Goal: Task Accomplishment & Management: Complete application form

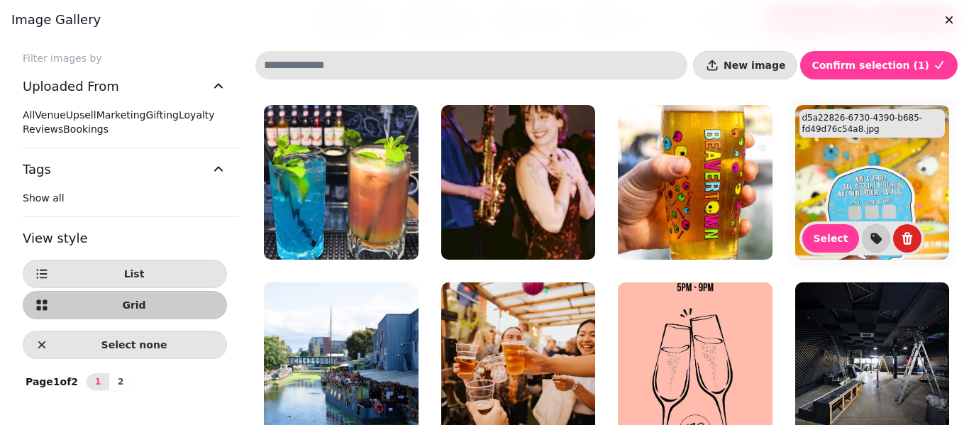
click at [795, 260] on img at bounding box center [872, 182] width 155 height 155
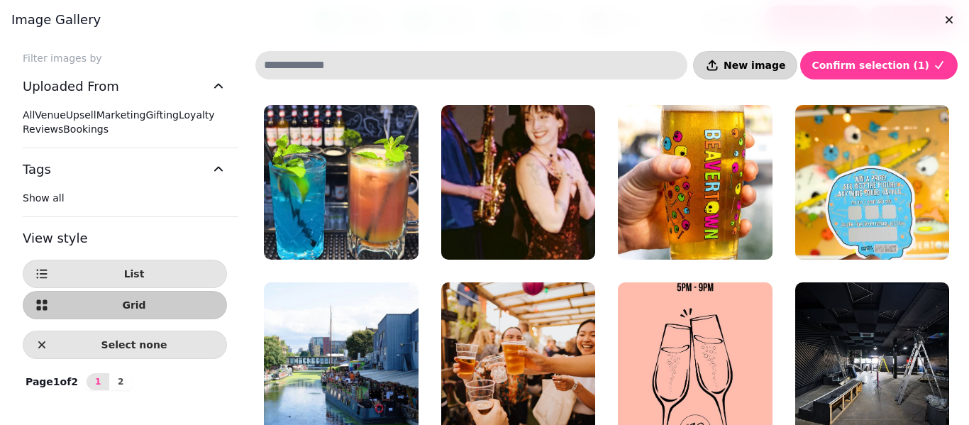
click at [781, 70] on span "New image" at bounding box center [754, 65] width 62 height 10
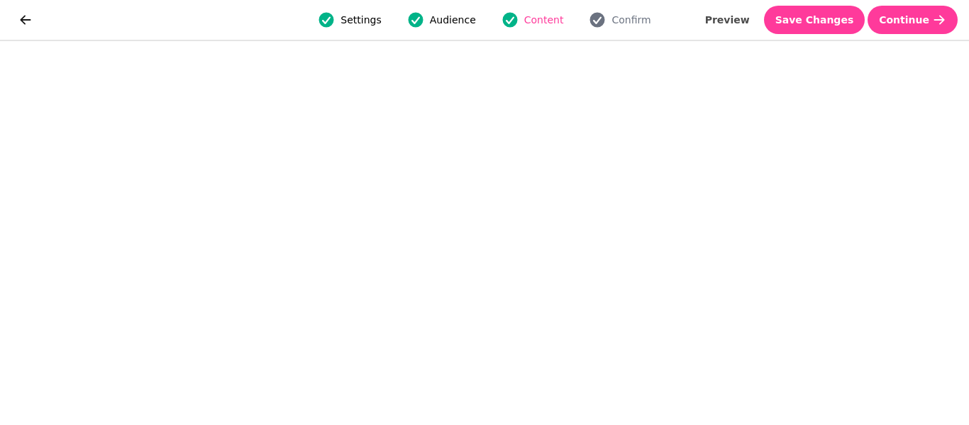
scroll to position [31, 0]
click at [828, 30] on button "Save Changes" at bounding box center [814, 20] width 101 height 28
click at [840, 20] on span "Save Changes" at bounding box center [814, 20] width 79 height 10
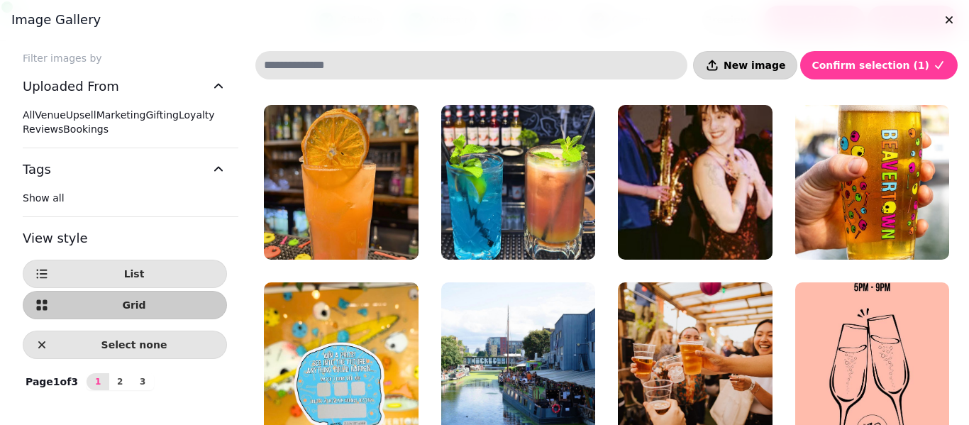
click at [777, 70] on span "New image" at bounding box center [754, 65] width 62 height 10
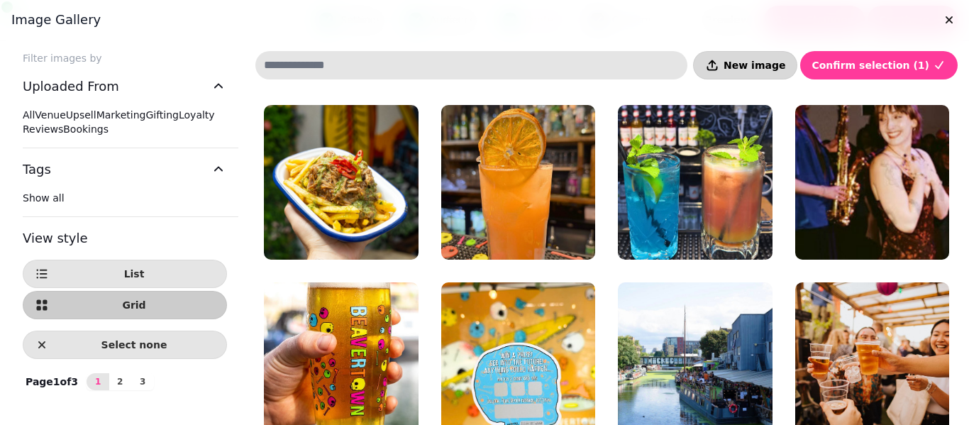
click at [765, 60] on span "New image" at bounding box center [754, 65] width 62 height 10
click at [779, 77] on button "New image" at bounding box center [745, 65] width 104 height 28
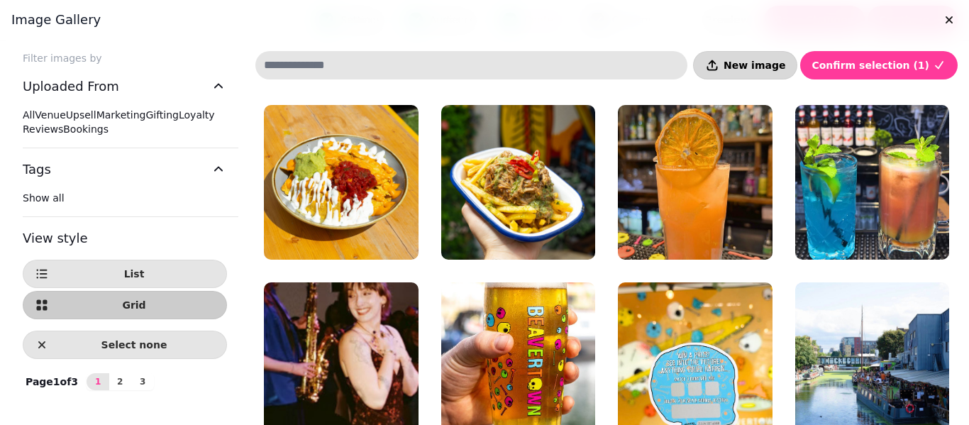
click at [762, 68] on span "New image" at bounding box center [754, 65] width 62 height 10
click at [784, 72] on button "New image" at bounding box center [745, 65] width 104 height 28
click at [774, 56] on button "New image" at bounding box center [745, 65] width 104 height 28
click at [770, 69] on span "New image" at bounding box center [754, 65] width 62 height 10
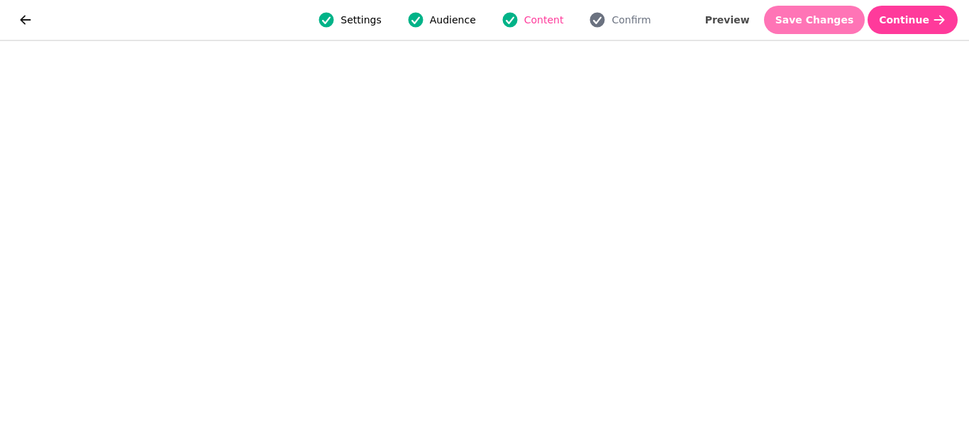
click at [826, 21] on span "Save Changes" at bounding box center [814, 20] width 79 height 10
click at [824, 21] on span "Save Changes" at bounding box center [814, 20] width 79 height 10
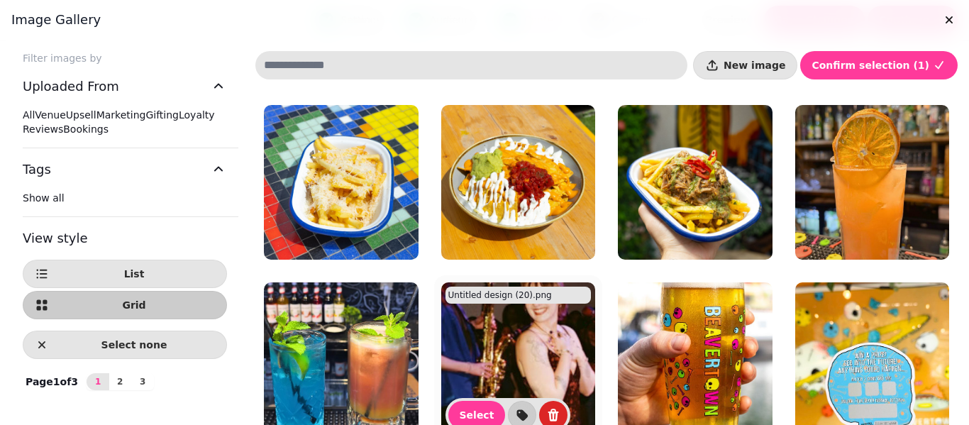
click at [596, 384] on img at bounding box center [518, 359] width 155 height 155
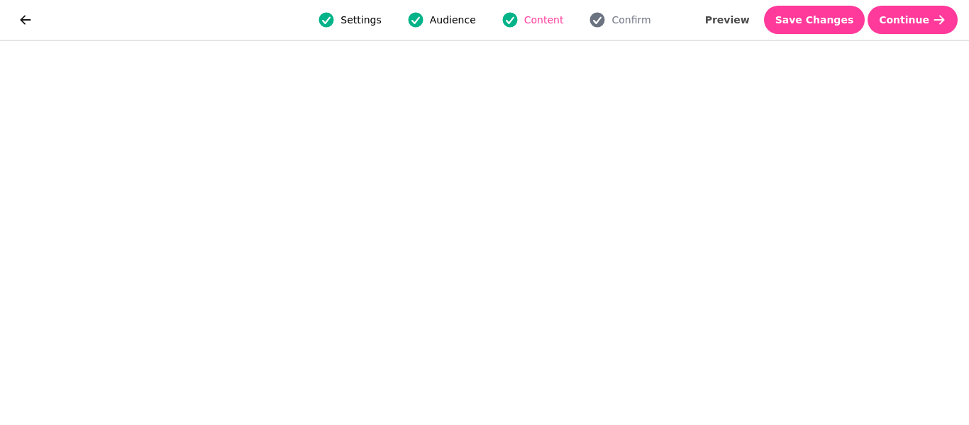
scroll to position [28, 0]
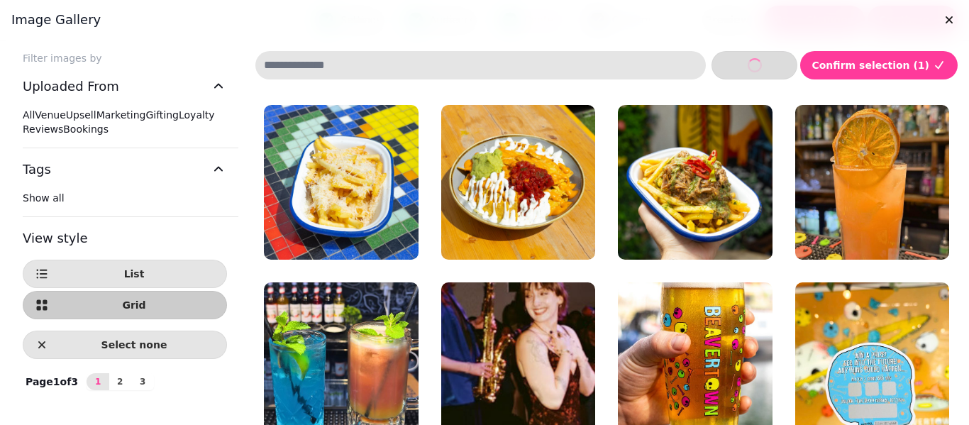
click at [782, 57] on button "New image" at bounding box center [754, 65] width 86 height 28
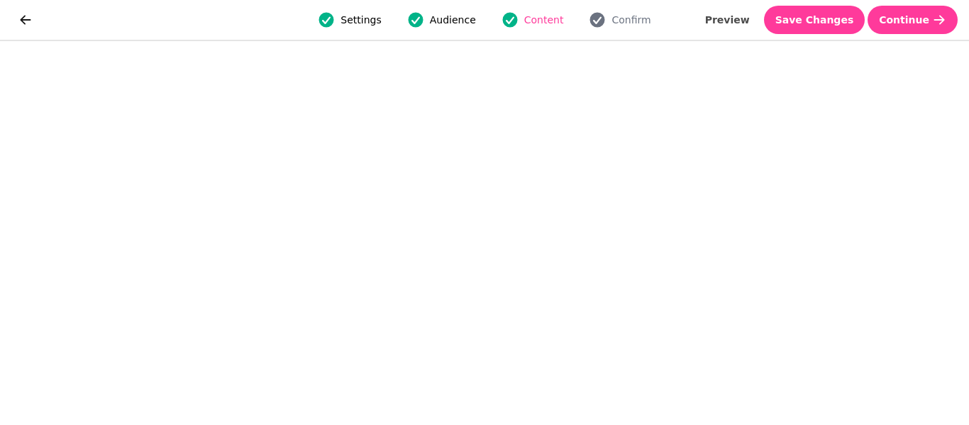
scroll to position [31, 0]
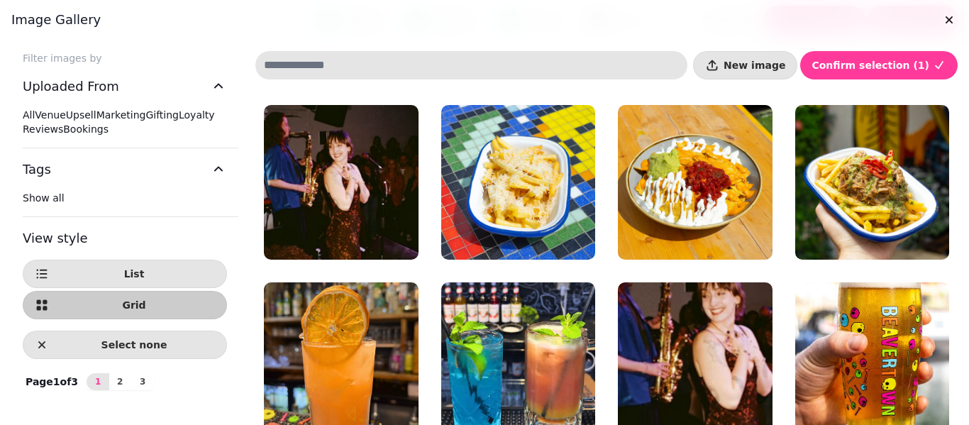
click at [965, 419] on div at bounding box center [484, 212] width 969 height 425
click at [967, 419] on div at bounding box center [484, 212] width 969 height 425
click at [773, 70] on span "New image" at bounding box center [754, 65] width 62 height 10
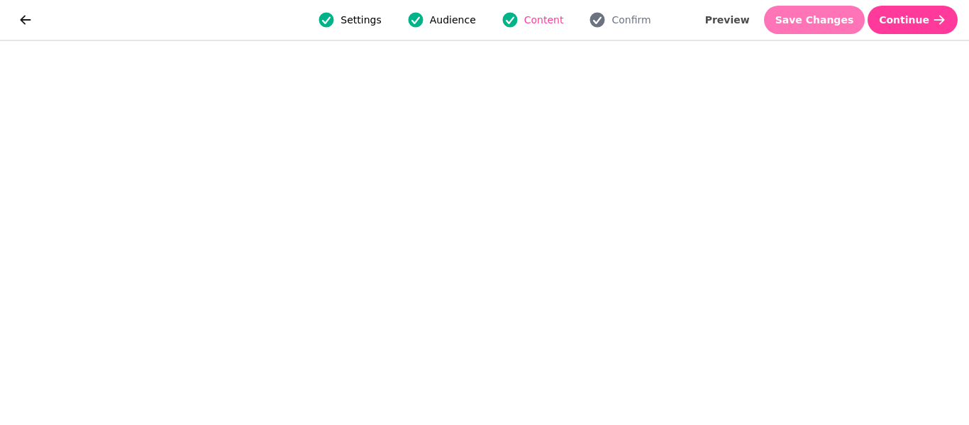
click at [811, 7] on button "Save Changes" at bounding box center [814, 20] width 101 height 28
click at [815, 15] on span "Save Changes" at bounding box center [814, 20] width 79 height 10
click at [599, 19] on icon "button" at bounding box center [597, 20] width 15 height 15
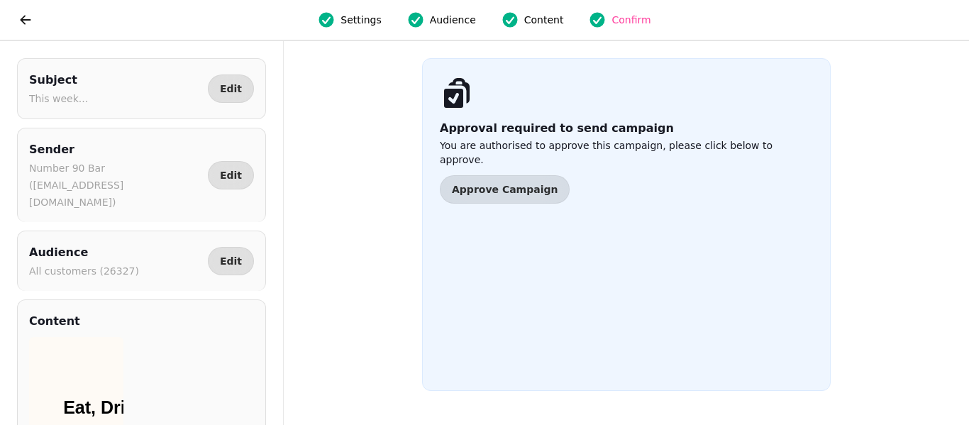
click at [371, 21] on span "Settings" at bounding box center [360, 20] width 40 height 14
select select "**********"
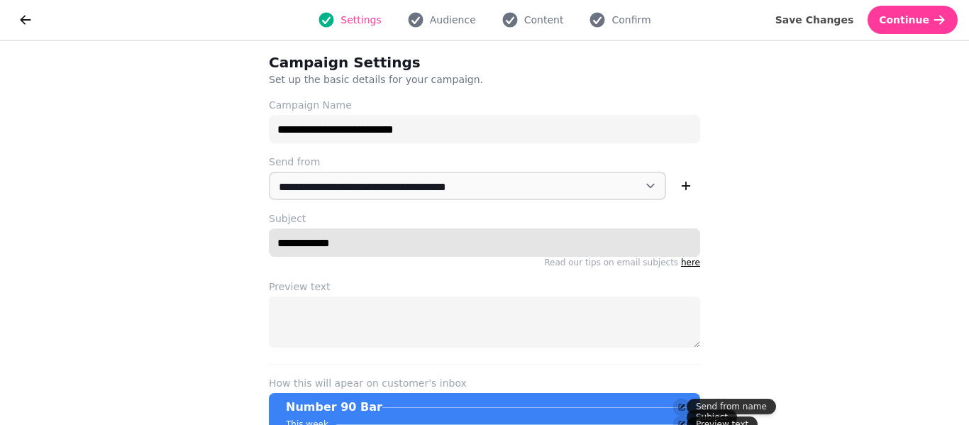
drag, startPoint x: 321, startPoint y: 242, endPoint x: 204, endPoint y: 232, distance: 117.5
click at [204, 232] on div "**********" at bounding box center [484, 233] width 969 height 384
paste input "**********"
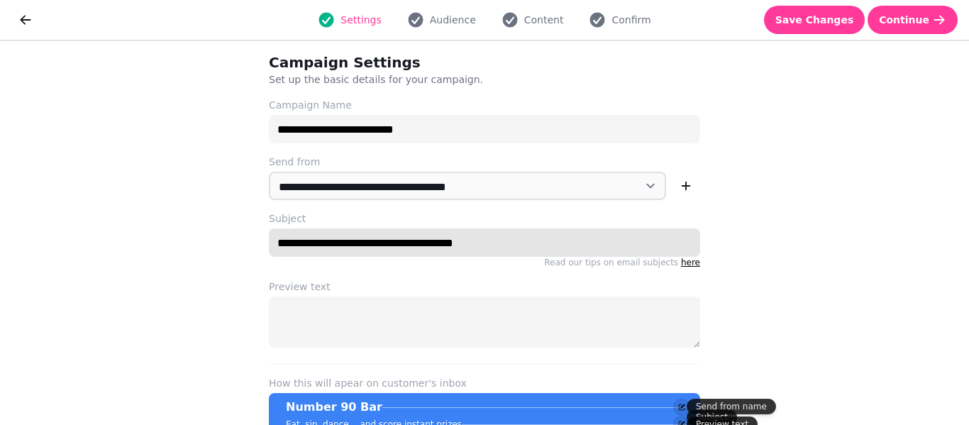
click at [295, 247] on input "**********" at bounding box center [484, 242] width 431 height 28
click at [467, 23] on span "Audience" at bounding box center [453, 20] width 46 height 14
type input "**********"
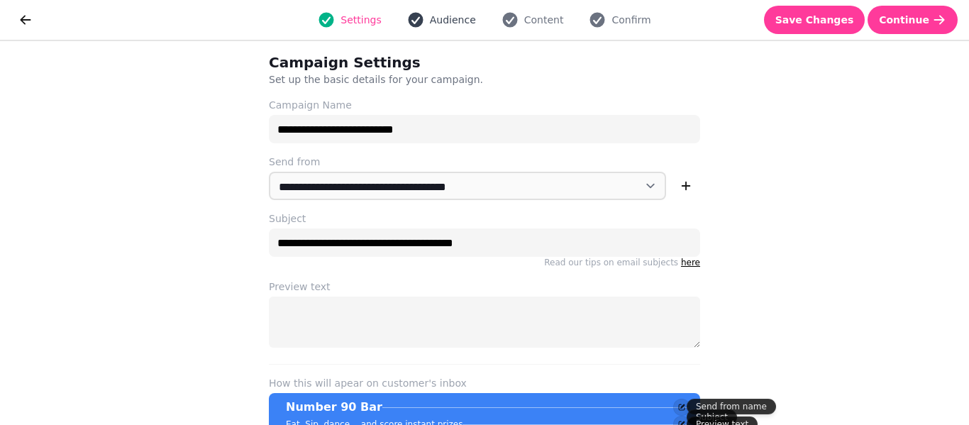
select select "***"
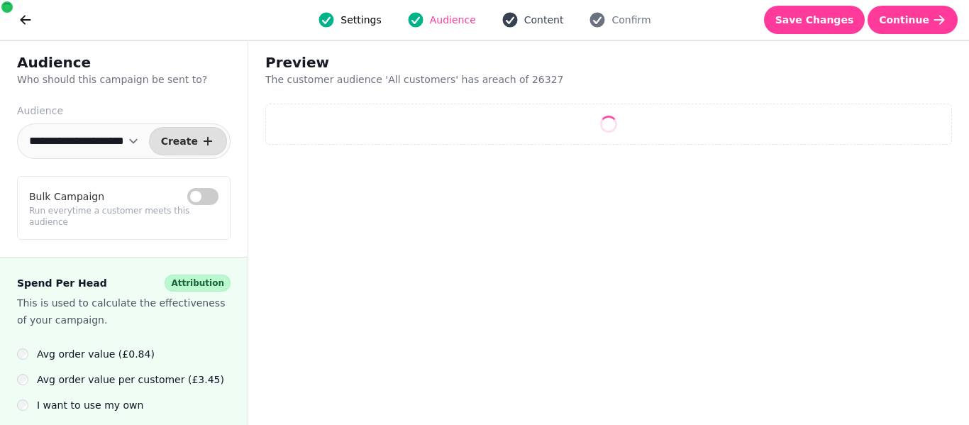
select select "**"
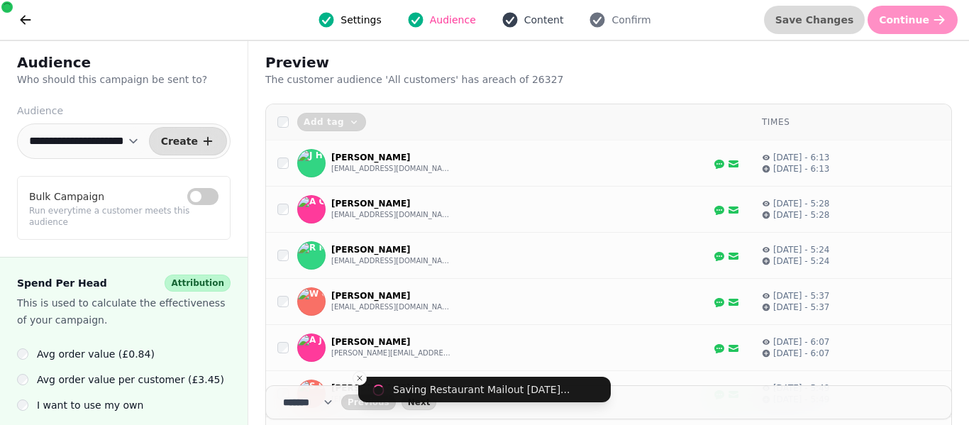
click at [514, 21] on icon "button" at bounding box center [509, 20] width 15 height 15
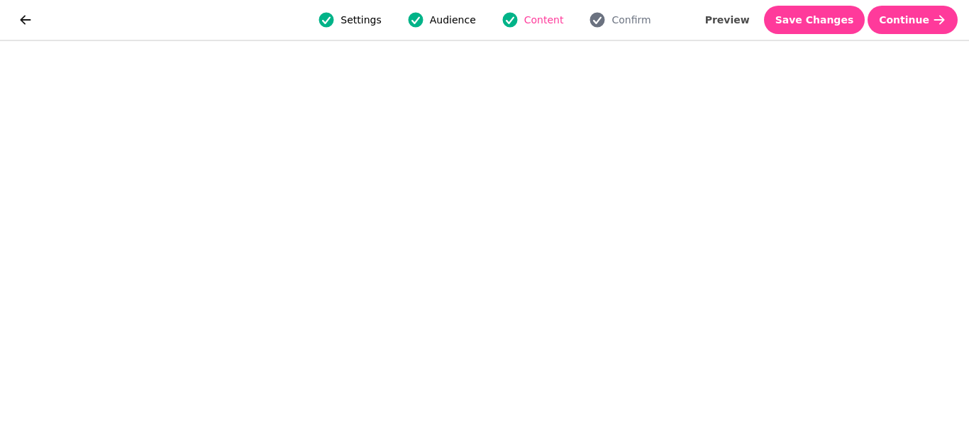
click at [451, 21] on span "Audience" at bounding box center [453, 20] width 46 height 14
select select "***"
select select "**"
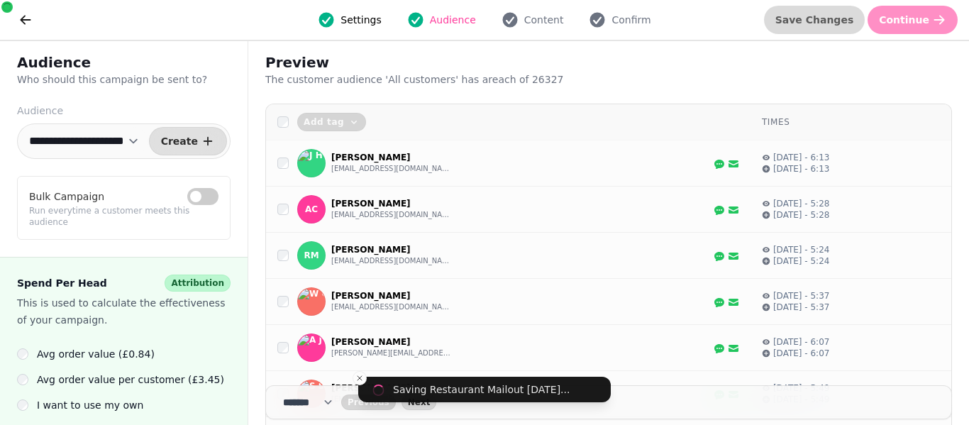
drag, startPoint x: 451, startPoint y: 21, endPoint x: 394, endPoint y: 22, distance: 56.7
click at [394, 22] on div "Settings Audience Content Confirm" at bounding box center [484, 20] width 875 height 28
click at [367, 21] on span "Settings" at bounding box center [360, 20] width 40 height 14
select select "**********"
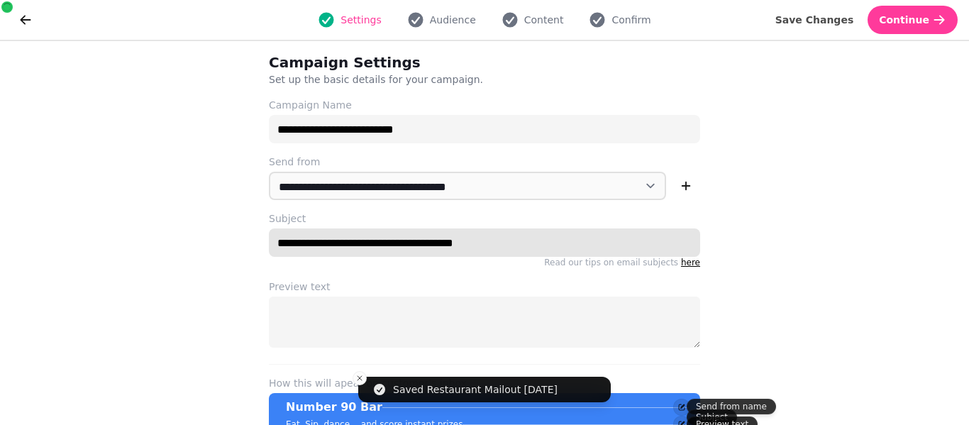
click at [316, 242] on input "**********" at bounding box center [484, 242] width 431 height 28
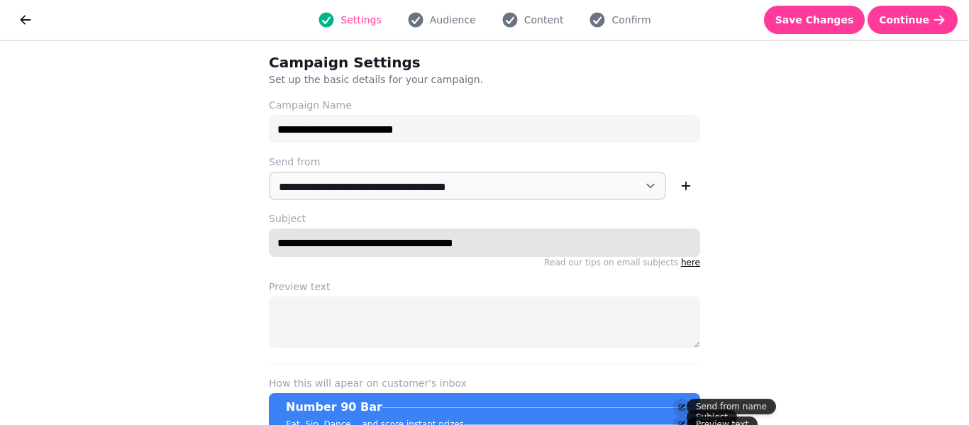
drag, startPoint x: 354, startPoint y: 247, endPoint x: 665, endPoint y: 274, distance: 312.6
click at [665, 274] on div "**********" at bounding box center [484, 289] width 477 height 497
drag, startPoint x: 275, startPoint y: 245, endPoint x: 571, endPoint y: 260, distance: 296.1
click at [571, 260] on div "**********" at bounding box center [484, 248] width 431 height 40
click at [451, 245] on input "**********" at bounding box center [484, 242] width 431 height 28
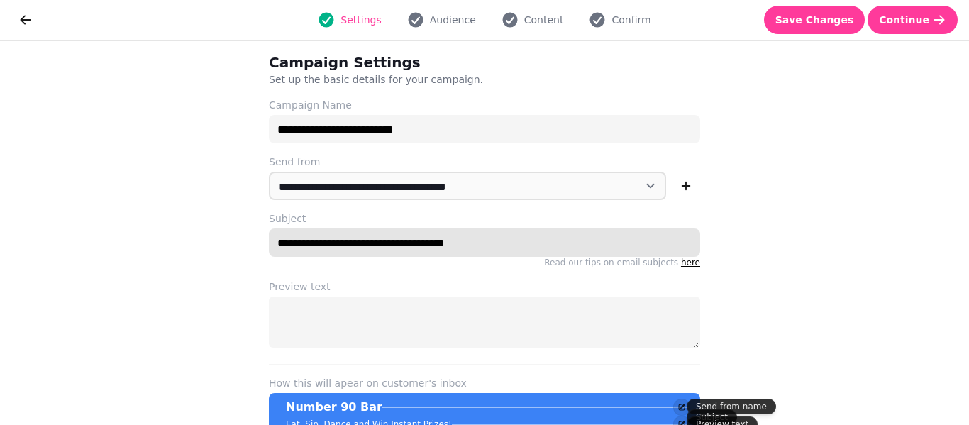
drag, startPoint x: 493, startPoint y: 244, endPoint x: 242, endPoint y: 236, distance: 251.2
click at [246, 236] on div "**********" at bounding box center [484, 289] width 477 height 497
paste input "*"
type input "**********"
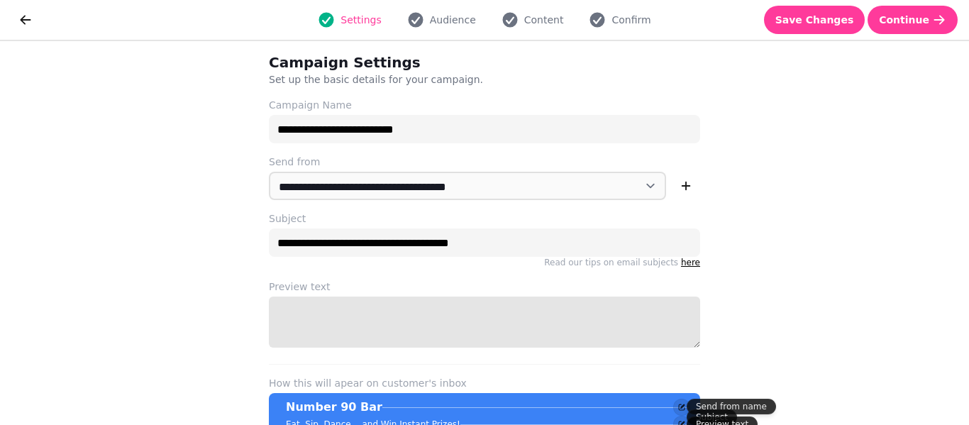
click at [357, 315] on textarea "Preview text" at bounding box center [484, 321] width 431 height 51
paste textarea "**********"
type textarea "**********"
click at [453, 12] on button "Audience" at bounding box center [442, 19] width 86 height 17
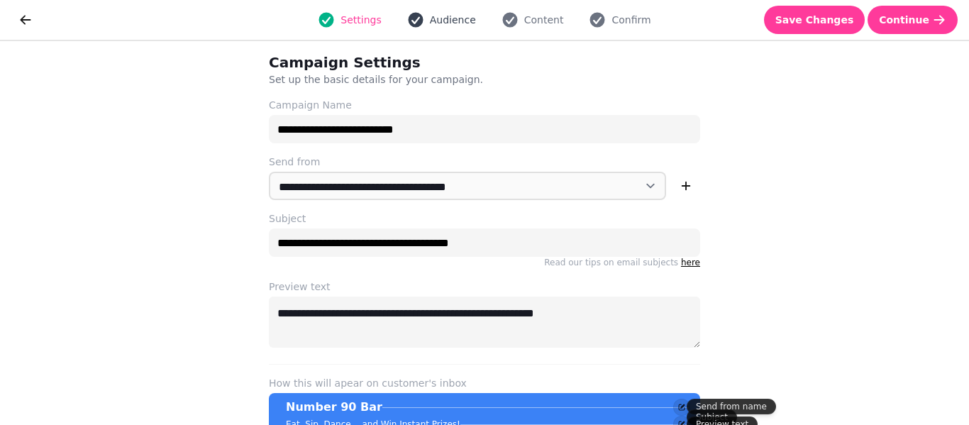
select select "***"
select select "**"
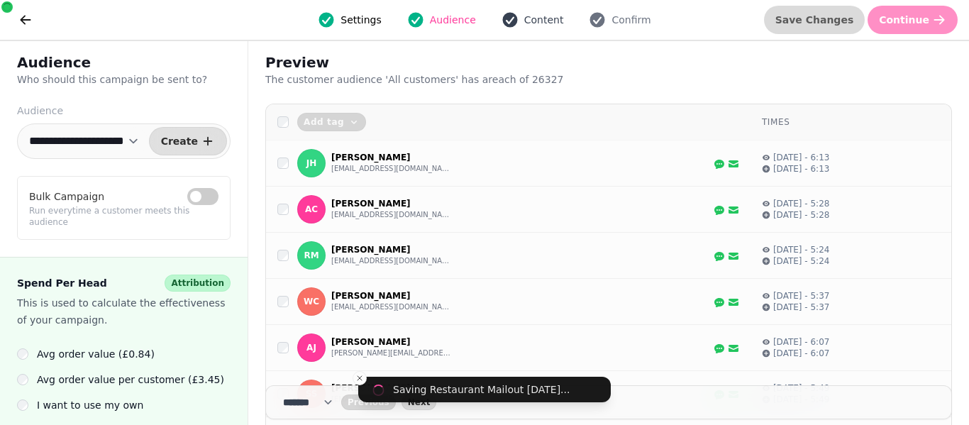
click at [558, 18] on button "Content" at bounding box center [532, 19] width 79 height 17
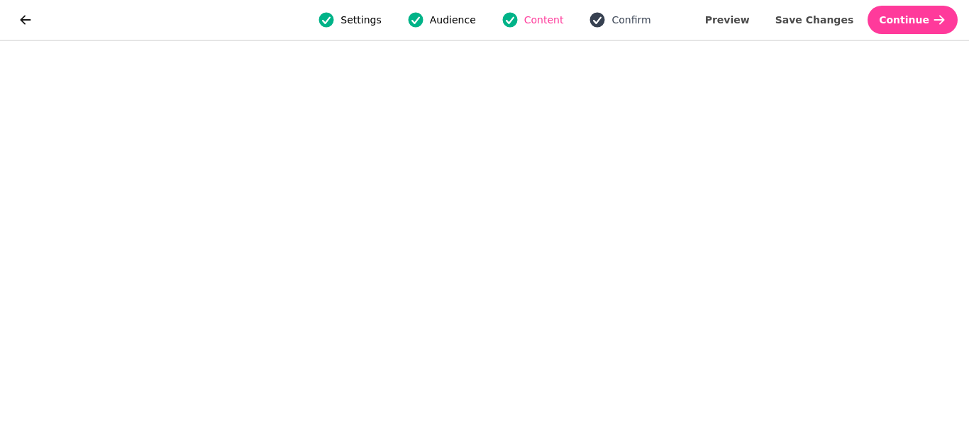
click at [640, 27] on button "Confirm" at bounding box center [619, 19] width 79 height 17
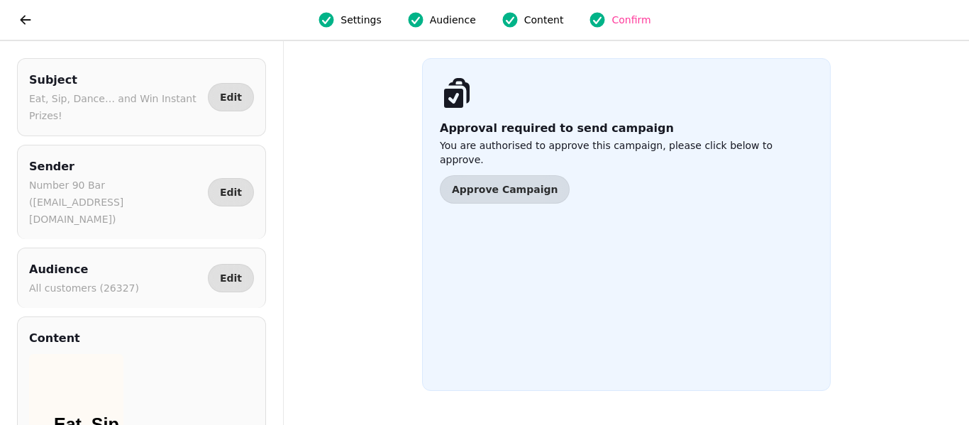
drag, startPoint x: 283, startPoint y: 346, endPoint x: 282, endPoint y: 413, distance: 66.7
click at [282, 413] on div "Subject Eat, Sip, Dance… and Win Instant Prizes! Edit Sender Number 90 Bar ([EM…" at bounding box center [142, 233] width 284 height 384
drag, startPoint x: 279, startPoint y: 352, endPoint x: 285, endPoint y: 411, distance: 59.9
click at [285, 411] on div "Subject Eat, Sip, Dance… and Win Instant Prizes! Edit Sender Number 90 Bar ([EM…" at bounding box center [484, 233] width 969 height 384
click at [284, 366] on div "Subject Eat, Sip, Dance… and Win Instant Prizes! Edit Sender Number 90 Bar ([EM…" at bounding box center [484, 233] width 969 height 384
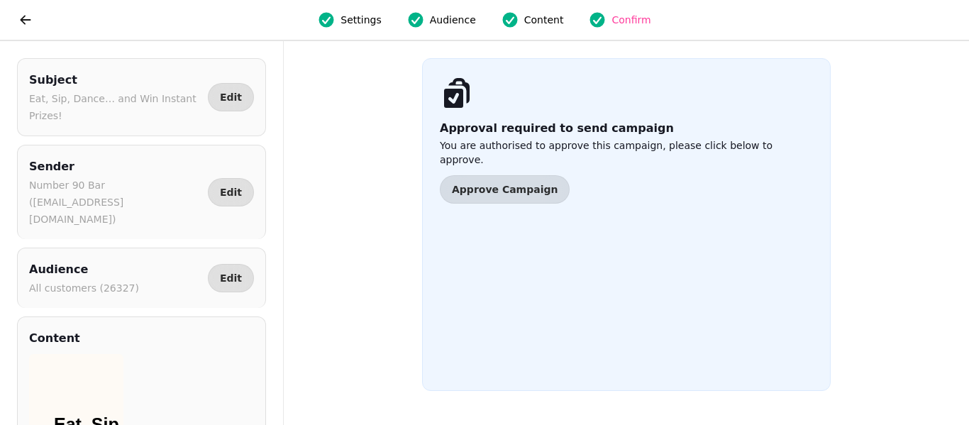
scroll to position [74, 0]
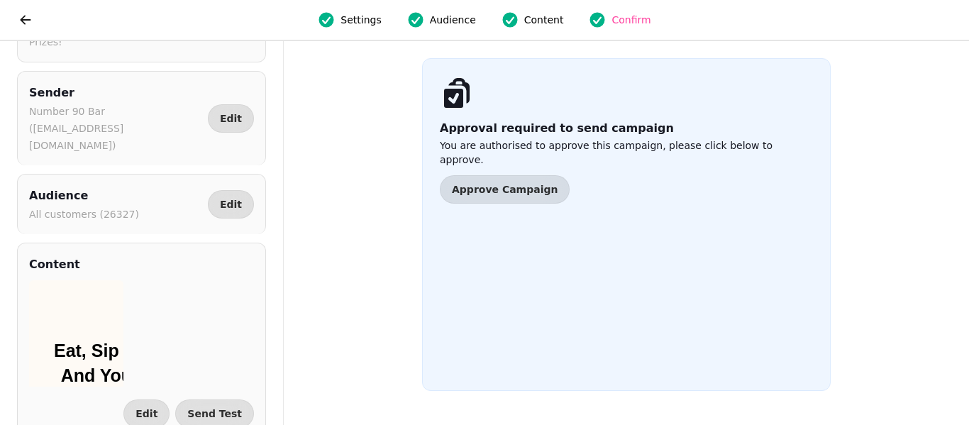
click at [160, 399] on button "Edit" at bounding box center [146, 413] width 46 height 28
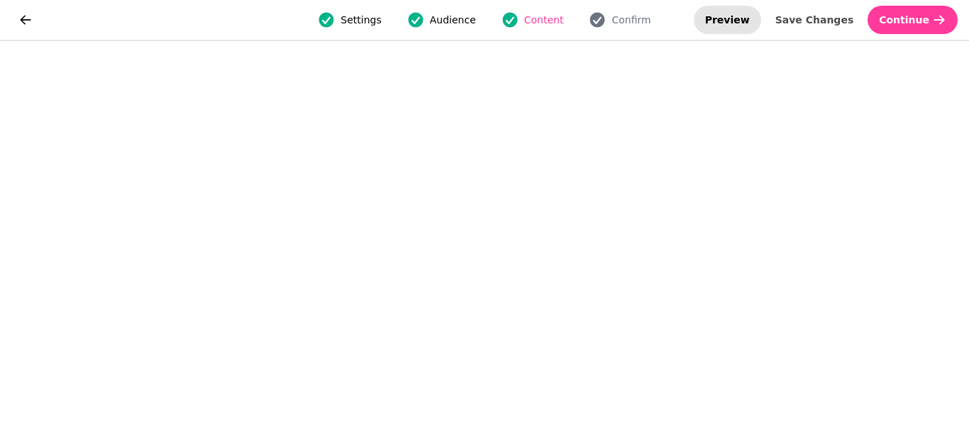
click at [748, 15] on span "Preview" at bounding box center [727, 20] width 45 height 10
select select "**********"
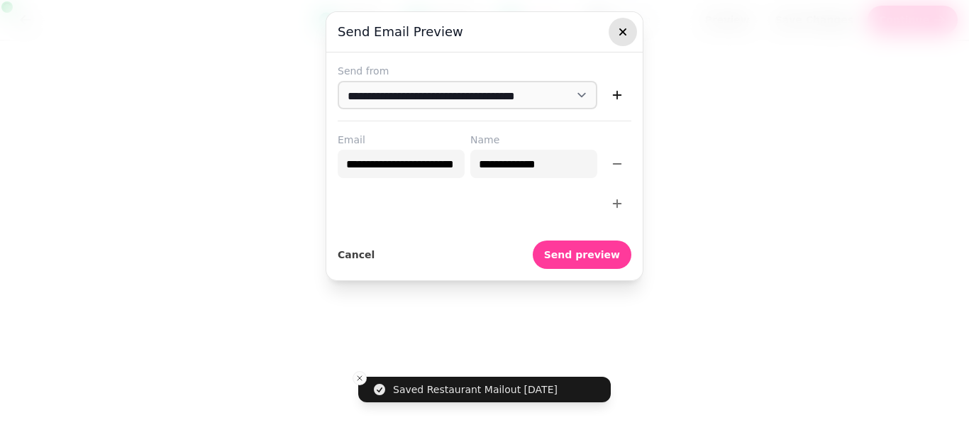
click at [622, 30] on icon "button" at bounding box center [622, 31] width 7 height 7
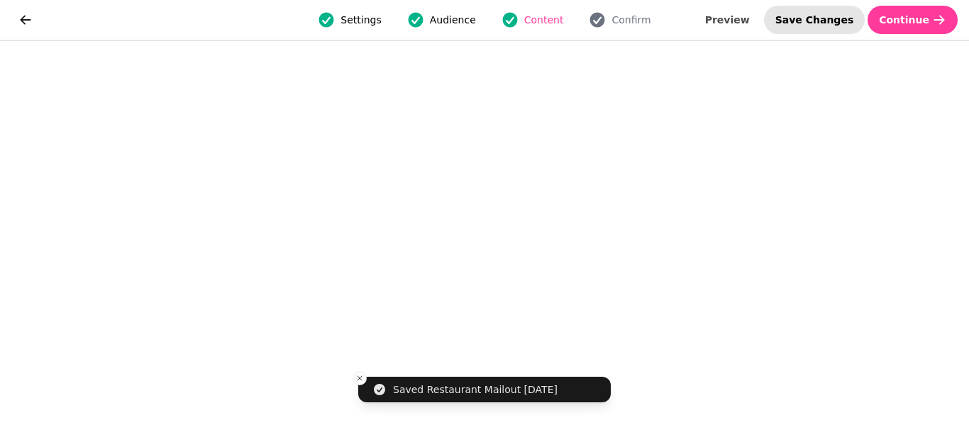
click at [816, 23] on span "Save Changes" at bounding box center [814, 20] width 79 height 10
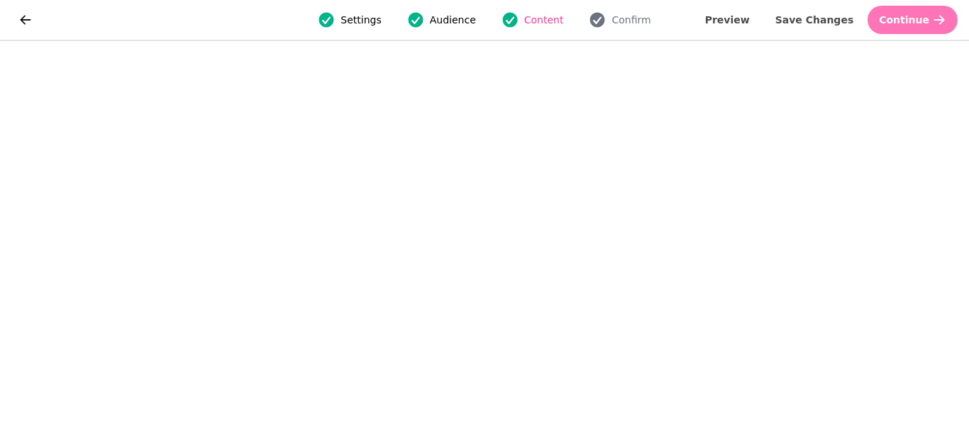
click at [903, 25] on span "Continue" at bounding box center [904, 20] width 50 height 10
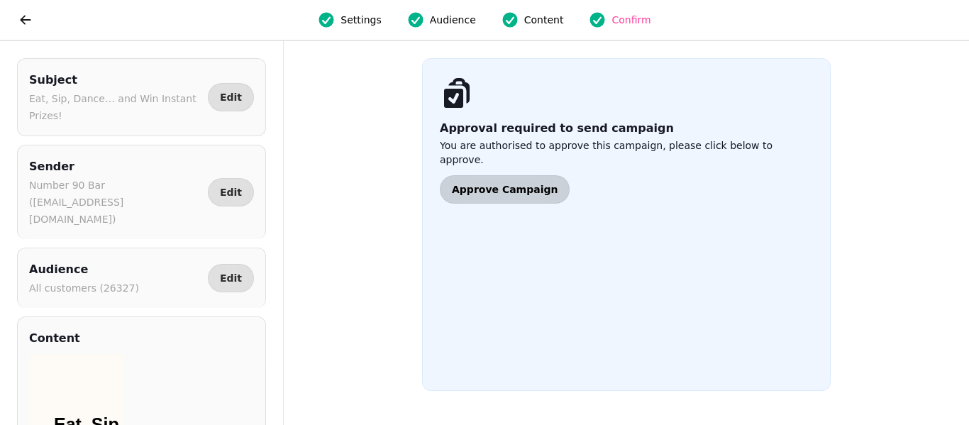
click at [538, 184] on span "Approve Campaign" at bounding box center [505, 189] width 106 height 10
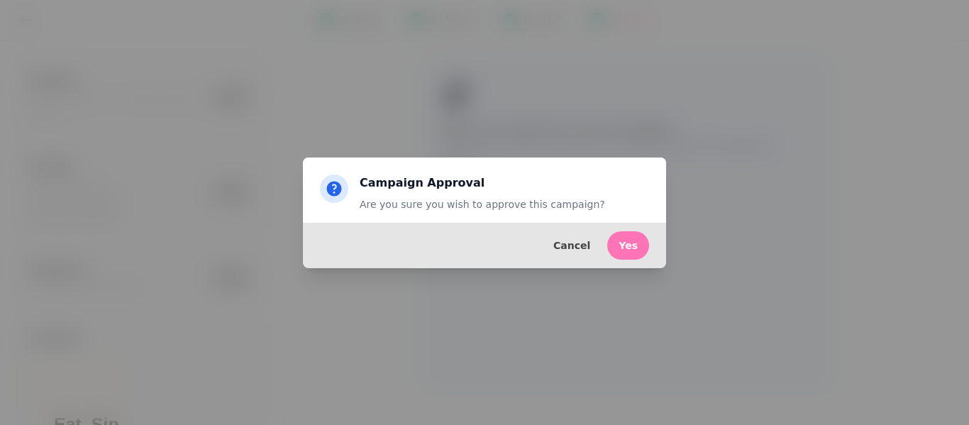
click at [619, 238] on button "Yes" at bounding box center [628, 245] width 42 height 28
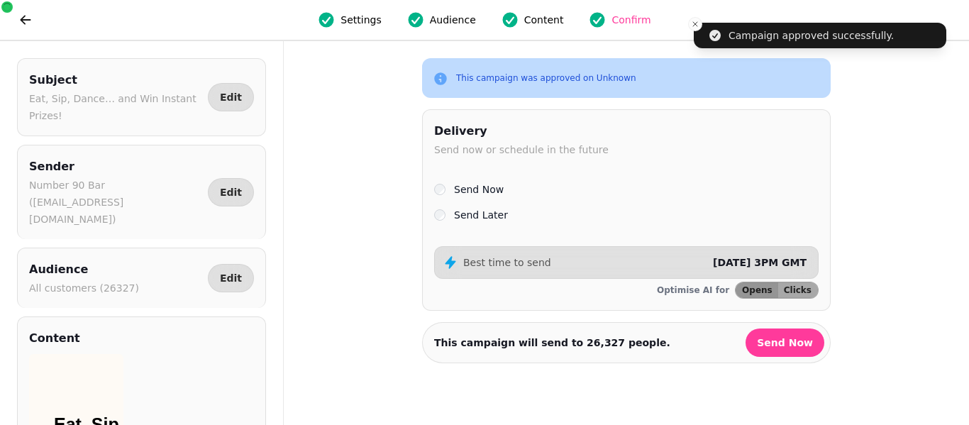
click at [457, 218] on label "Send Later" at bounding box center [481, 214] width 54 height 17
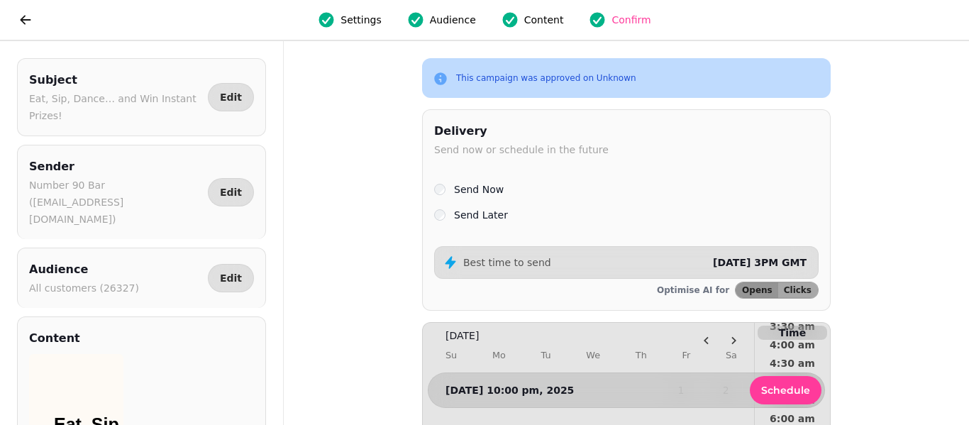
scroll to position [221, 0]
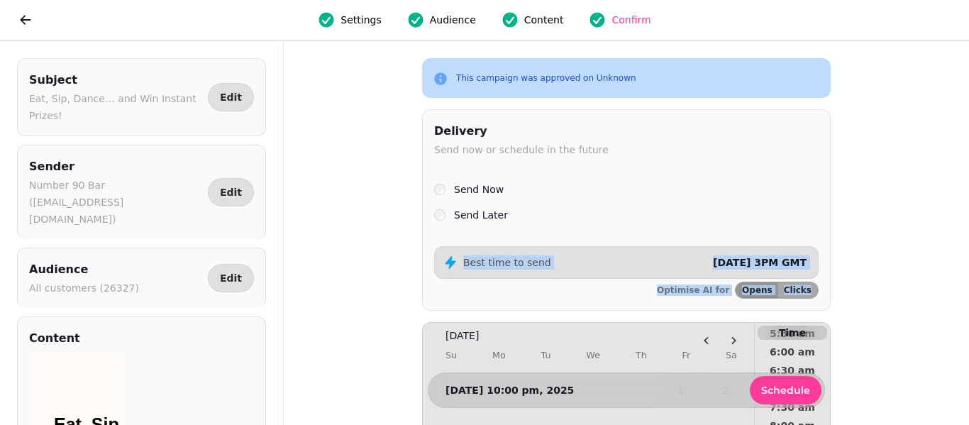
drag, startPoint x: 831, startPoint y: 227, endPoint x: 826, endPoint y: 296, distance: 69.6
click at [826, 296] on div "Subject Eat, Sip, Dance… and Win Instant Prizes! Edit Sender Number 90 Bar ([EM…" at bounding box center [484, 233] width 969 height 384
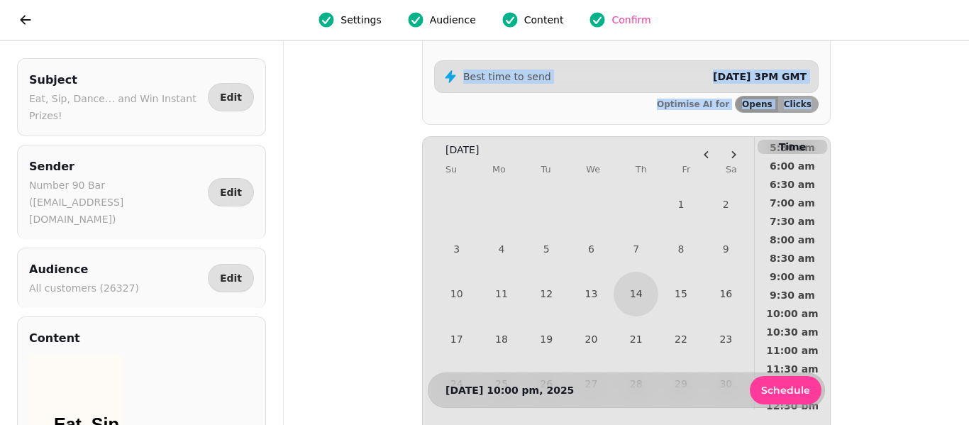
scroll to position [188, 0]
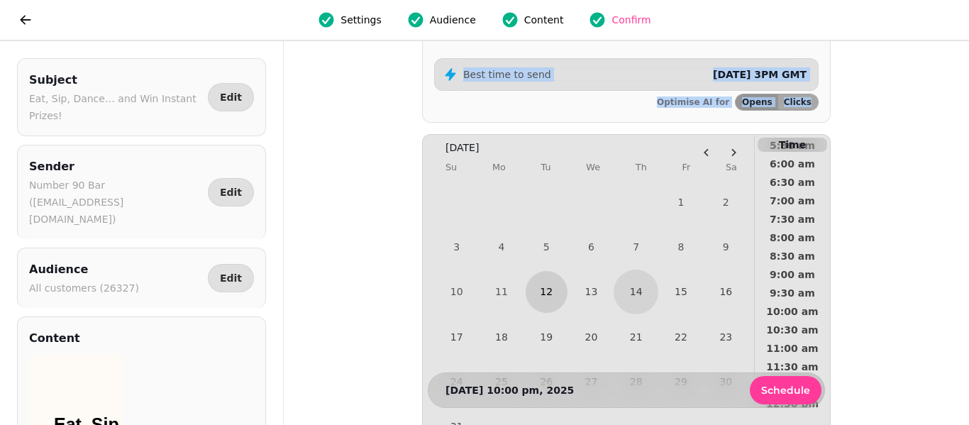
click at [547, 296] on button "12" at bounding box center [547, 292] width 42 height 42
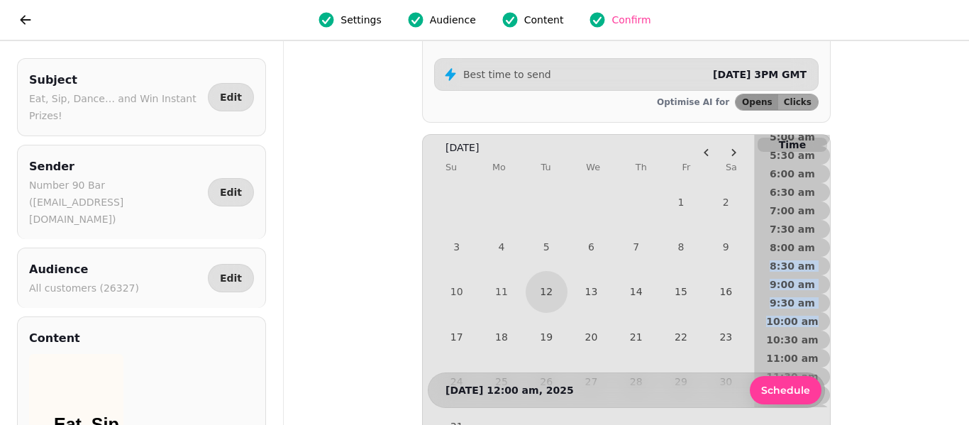
drag, startPoint x: 827, startPoint y: 249, endPoint x: 827, endPoint y: 324, distance: 75.2
click at [827, 324] on div "[DATE] Su Mo Tu We Th Fr Sa 1 2 3 4 5 6 7 8 9 10 11 12 13 14 15 16 17 18 19 20 …" at bounding box center [626, 292] width 409 height 316
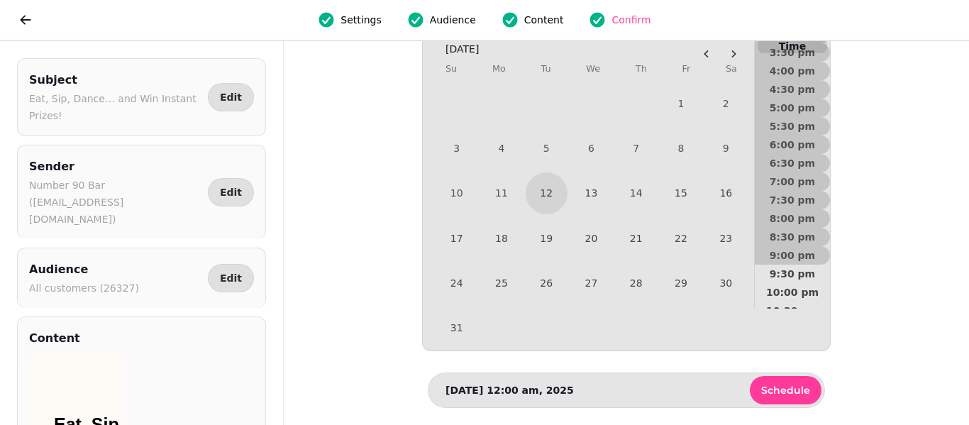
scroll to position [643, 0]
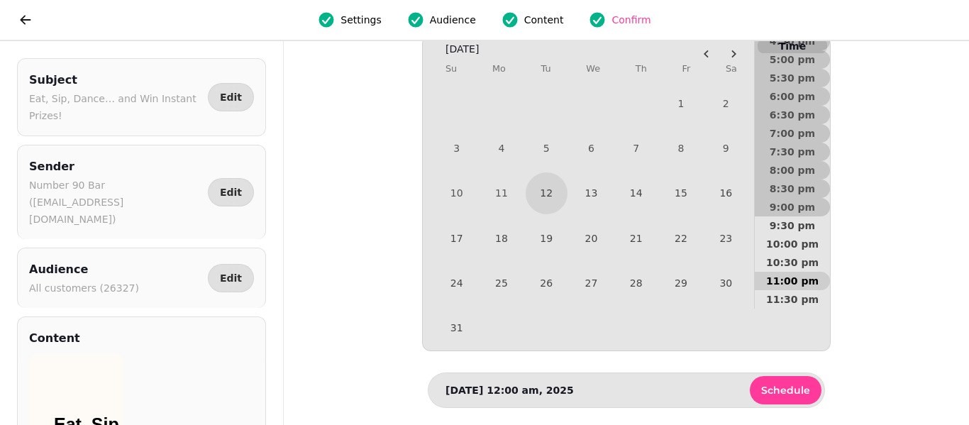
click at [794, 286] on span "11:00 pm" at bounding box center [792, 281] width 52 height 10
click at [783, 391] on span "Schedule" at bounding box center [785, 390] width 49 height 10
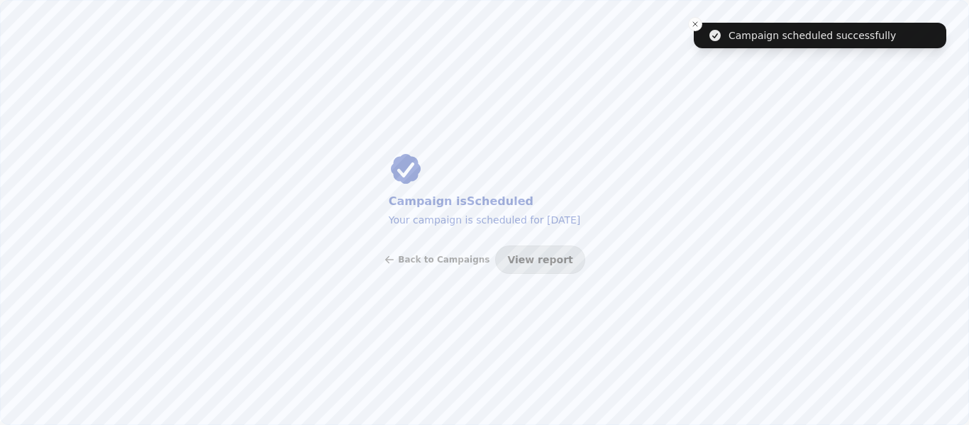
click at [502, 258] on button "View report" at bounding box center [539, 259] width 89 height 28
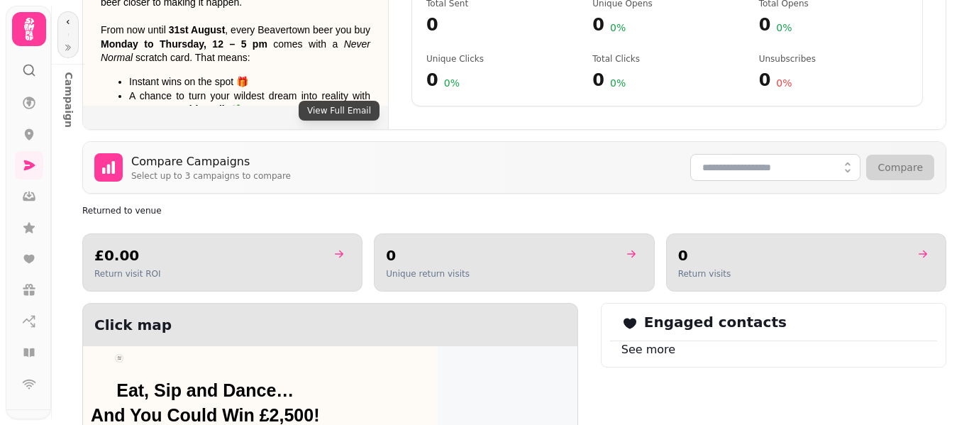
scroll to position [604, 0]
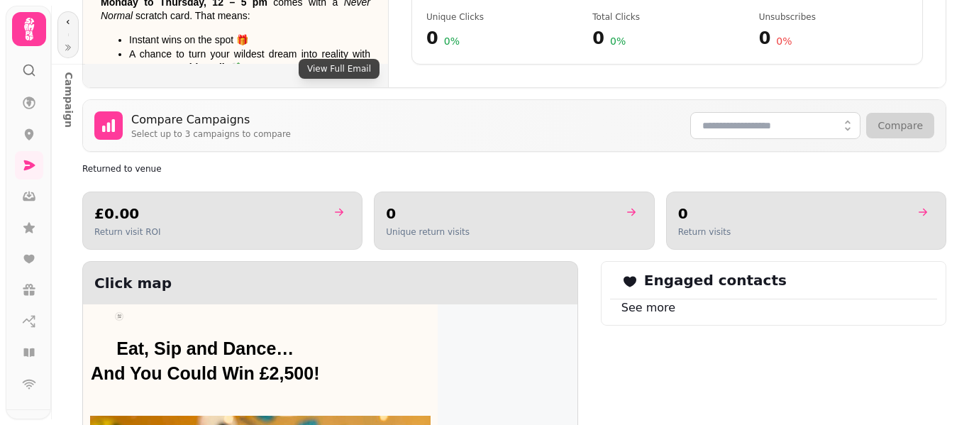
click at [337, 74] on button "View Full Email" at bounding box center [339, 69] width 81 height 20
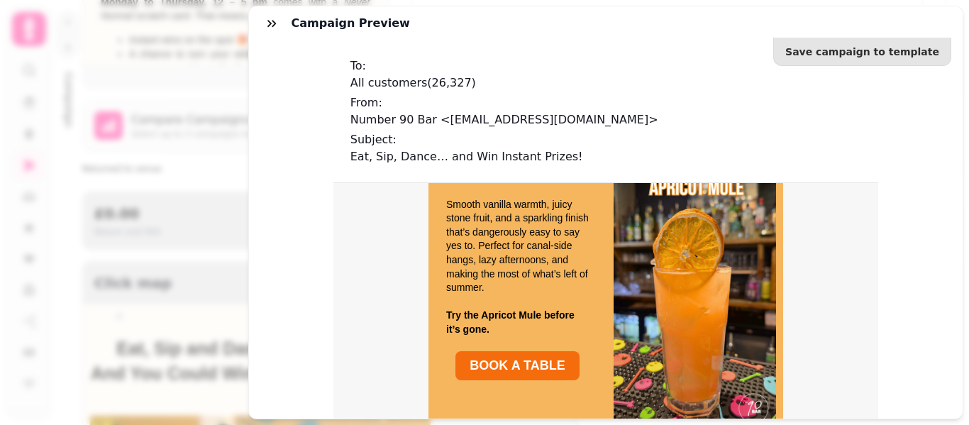
scroll to position [955, 0]
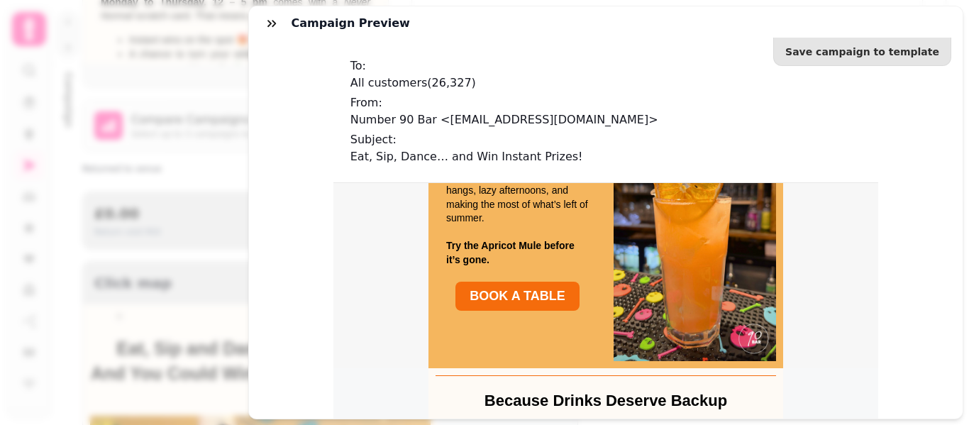
click at [467, 311] on span "BOOK A TABLE" at bounding box center [516, 297] width 123 height 30
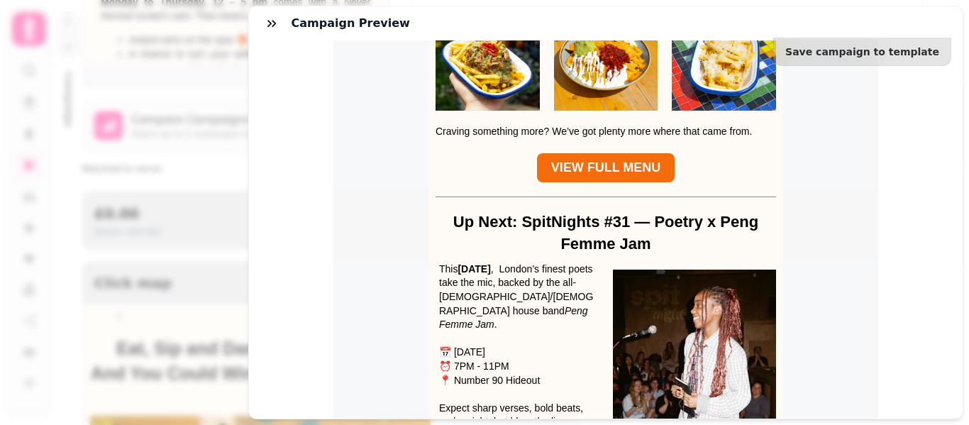
scroll to position [1480, 0]
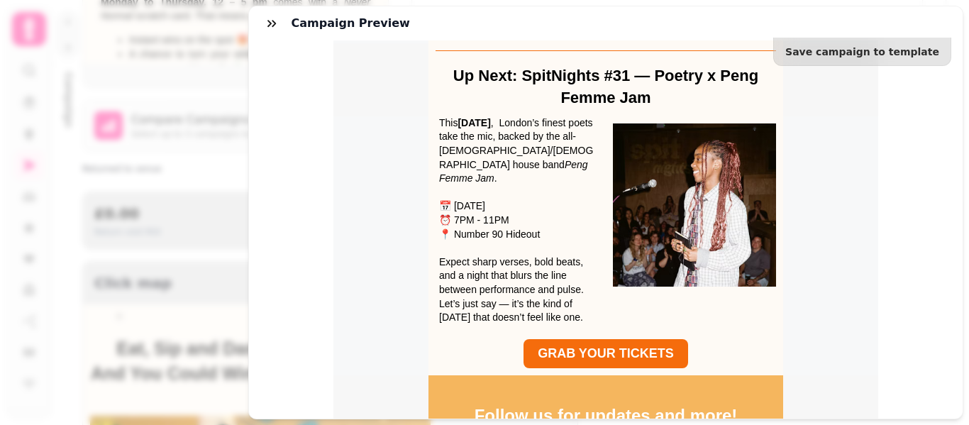
click at [642, 360] on span "GRAB YOUR TICKETS" at bounding box center [605, 353] width 136 height 14
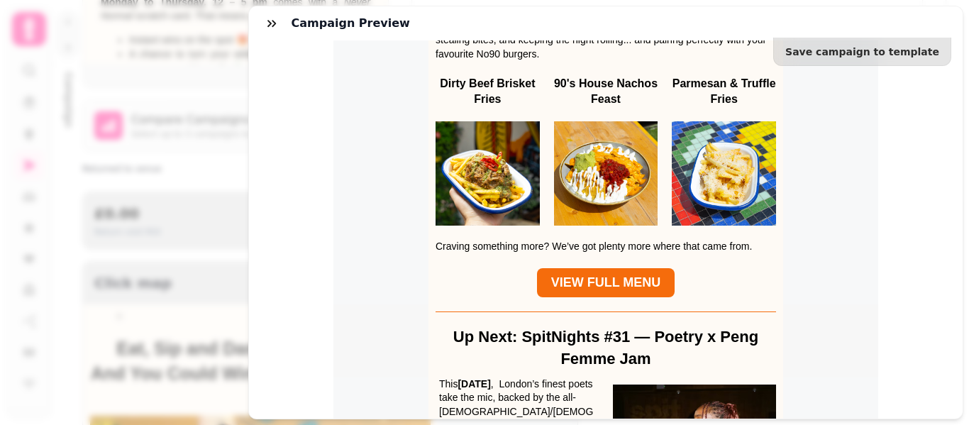
scroll to position [1128, 0]
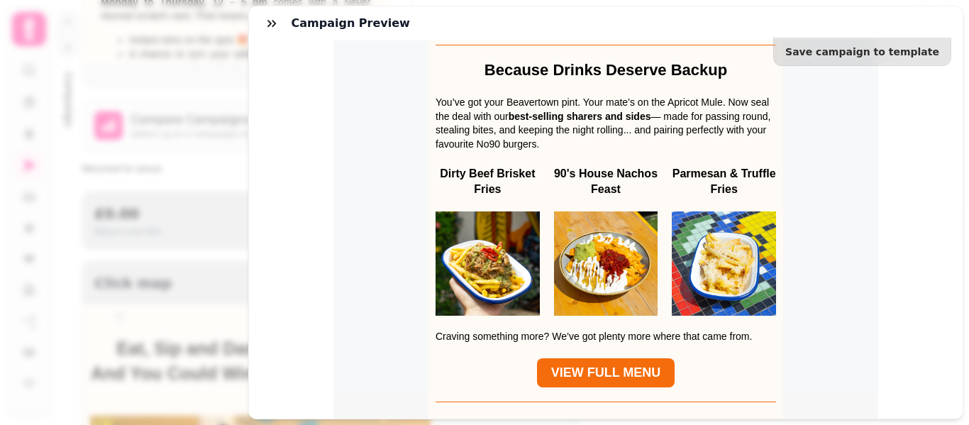
click at [636, 379] on span "VIEW FULL MENU" at bounding box center [605, 372] width 110 height 14
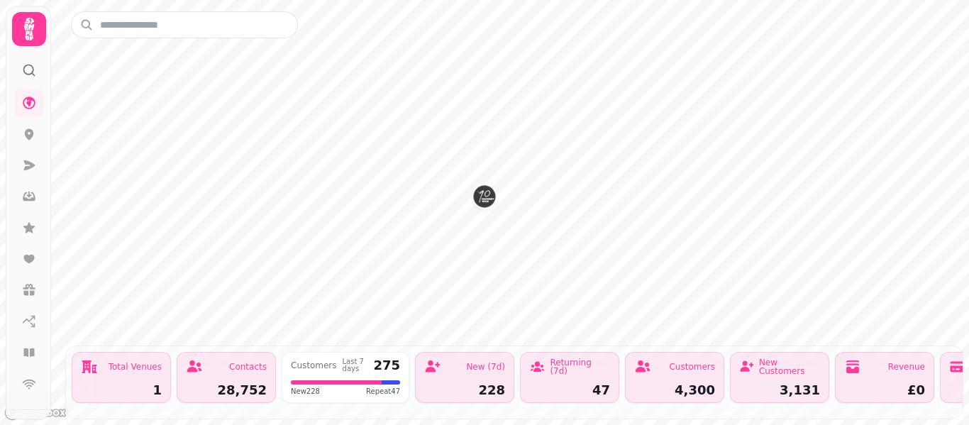
click at [26, 23] on icon at bounding box center [29, 29] width 28 height 28
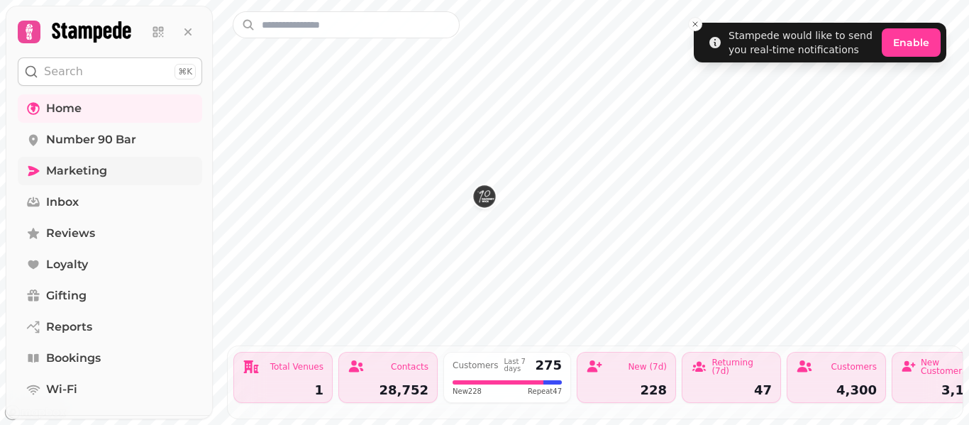
click at [110, 166] on link "Marketing" at bounding box center [110, 171] width 184 height 28
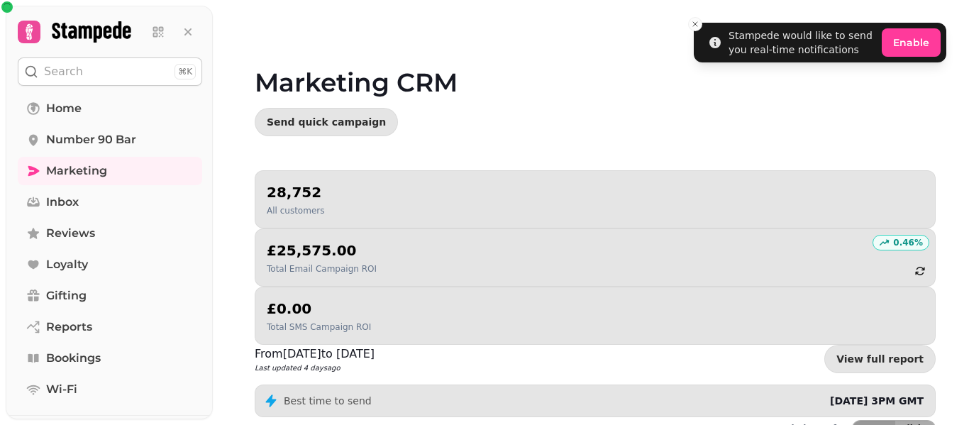
drag, startPoint x: 968, startPoint y: 107, endPoint x: 968, endPoint y: 251, distance: 144.0
click at [968, 251] on video at bounding box center [484, 177] width 969 height 355
drag, startPoint x: 962, startPoint y: 199, endPoint x: 967, endPoint y: 301, distance: 102.3
click at [967, 301] on video at bounding box center [484, 177] width 969 height 355
click at [968, 214] on video at bounding box center [484, 177] width 969 height 355
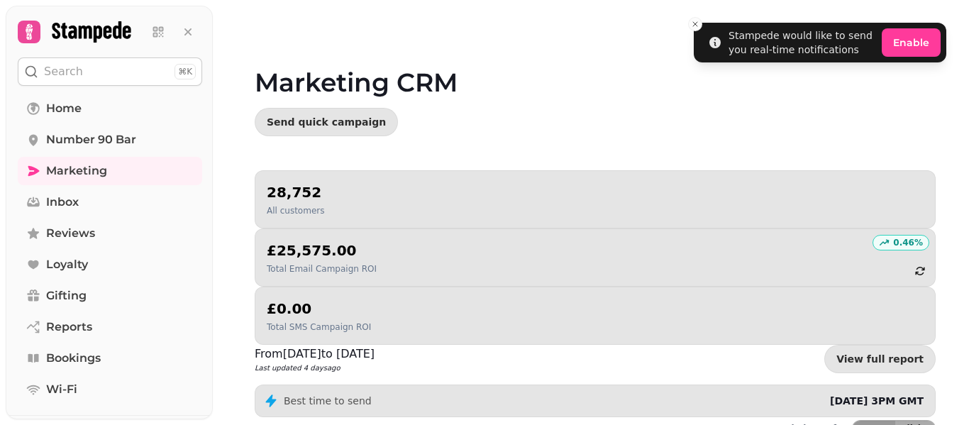
drag, startPoint x: 966, startPoint y: 194, endPoint x: 965, endPoint y: 204, distance: 9.2
click at [965, 202] on video at bounding box center [484, 177] width 969 height 355
drag, startPoint x: 963, startPoint y: 189, endPoint x: 950, endPoint y: 346, distance: 158.0
click at [950, 346] on div "Marketing CRM Send quick campaign 28,752 All customers 0.46 % £25,575.00 Total …" at bounding box center [591, 212] width 756 height 425
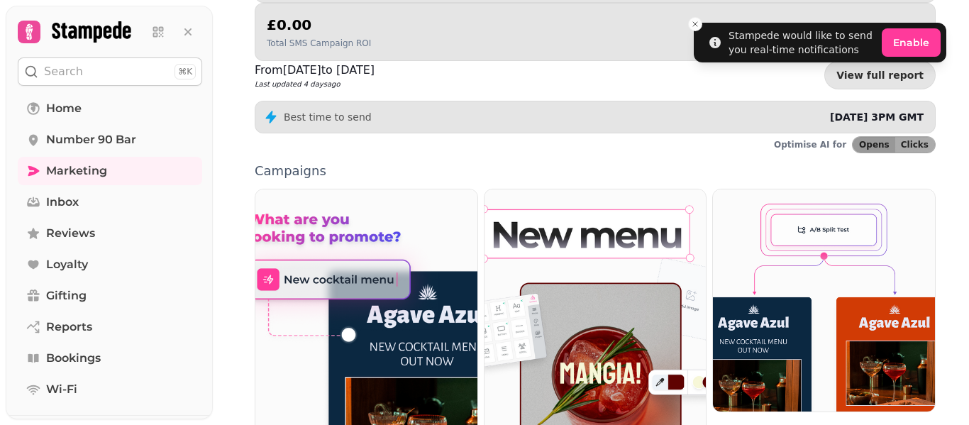
scroll to position [312, 0]
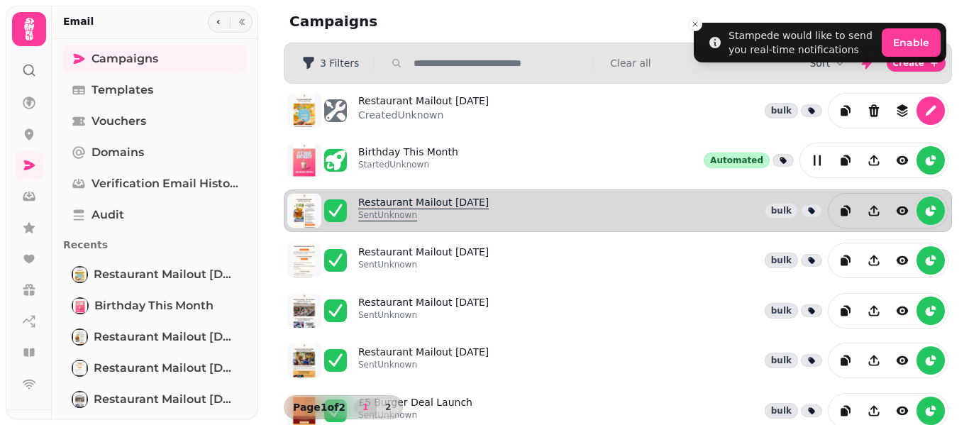
click at [452, 199] on link "Restaurant Mailout Aug 7th Sent Unknown" at bounding box center [423, 210] width 131 height 31
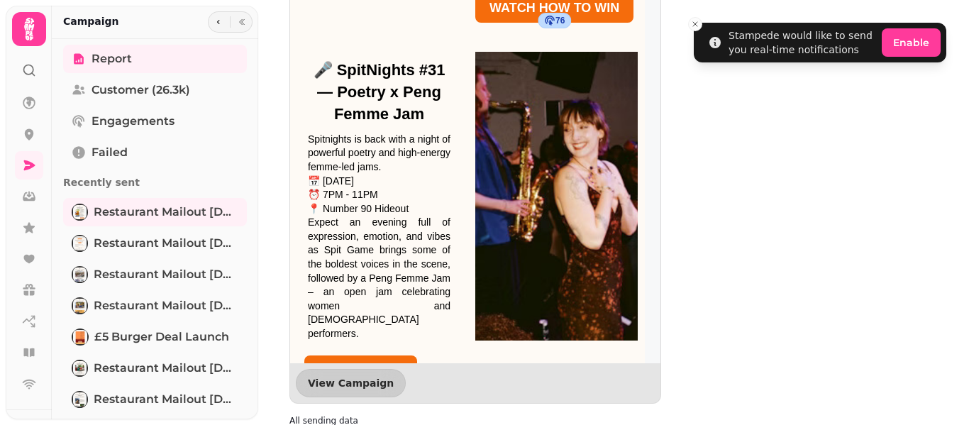
scroll to position [233, 0]
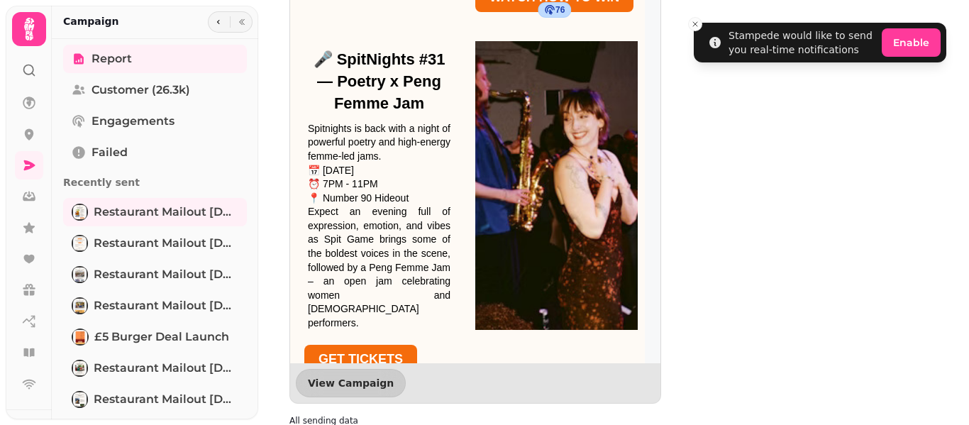
click at [369, 122] on p "Spitnights is back with a night of powerful poetry and high-energy femme-led ja…" at bounding box center [379, 143] width 143 height 42
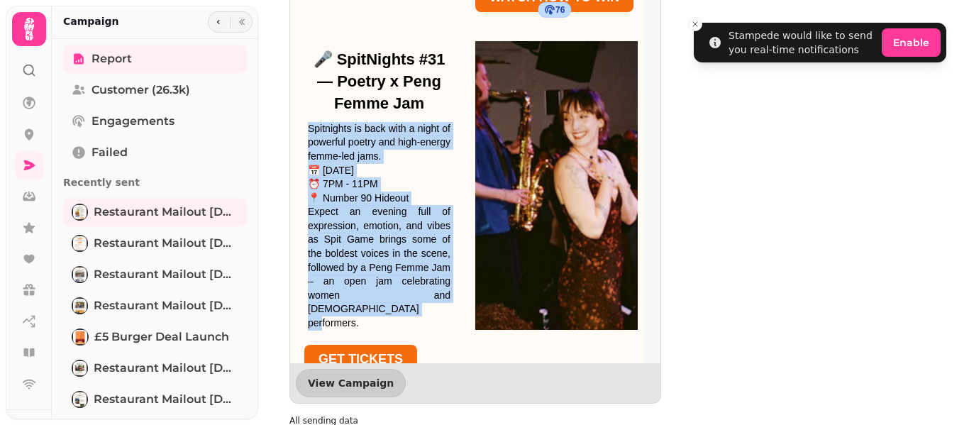
drag, startPoint x: 308, startPoint y: 99, endPoint x: 377, endPoint y: 275, distance: 188.9
click at [377, 275] on div "Spitnights is back with a night of powerful poetry and high-energy femme-led ja…" at bounding box center [379, 226] width 143 height 209
copy div "Spitnights is back with a night of powerful poetry and high-energy femme-led ja…"
click at [376, 352] on span "GET TICKETS" at bounding box center [360, 359] width 84 height 14
click at [347, 205] on p "Expect an evening full of expression, emotion, and vibes as Spit Game brings so…" at bounding box center [379, 267] width 143 height 125
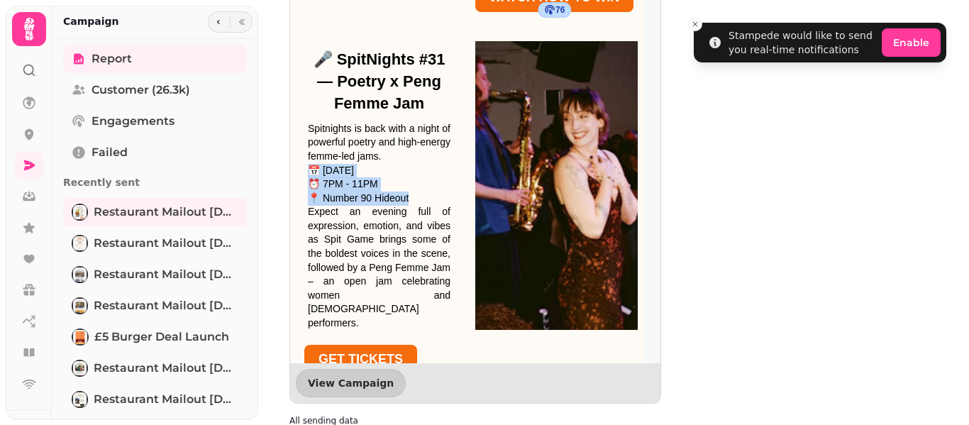
drag, startPoint x: 314, startPoint y: 143, endPoint x: 418, endPoint y: 165, distance: 106.6
click at [418, 165] on div "Spitnights is back with a night of powerful poetry and high-energy femme-led ja…" at bounding box center [379, 226] width 143 height 209
click at [384, 192] on p "📍 Number 90 Hideout" at bounding box center [379, 199] width 143 height 14
drag, startPoint x: 411, startPoint y: 169, endPoint x: 309, endPoint y: 145, distance: 104.8
click at [309, 145] on div "Spitnights is back with a night of powerful poetry and high-energy femme-led ja…" at bounding box center [379, 226] width 143 height 209
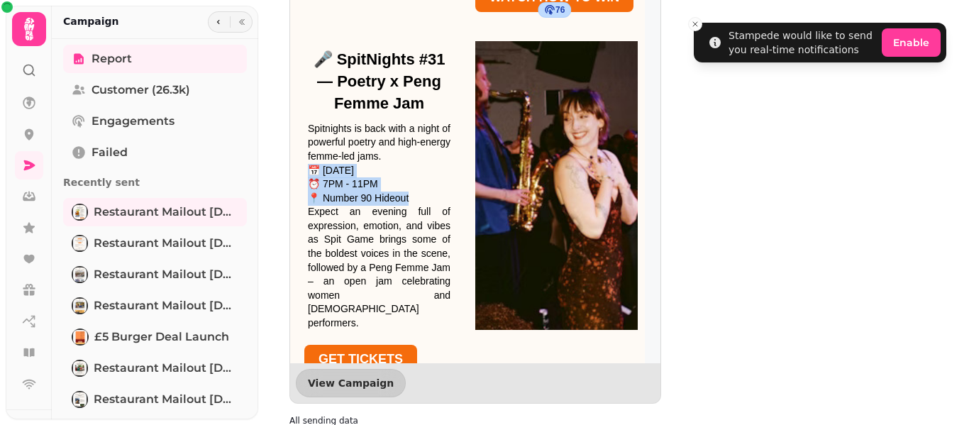
click at [383, 352] on span "GET TICKETS" at bounding box center [360, 359] width 84 height 14
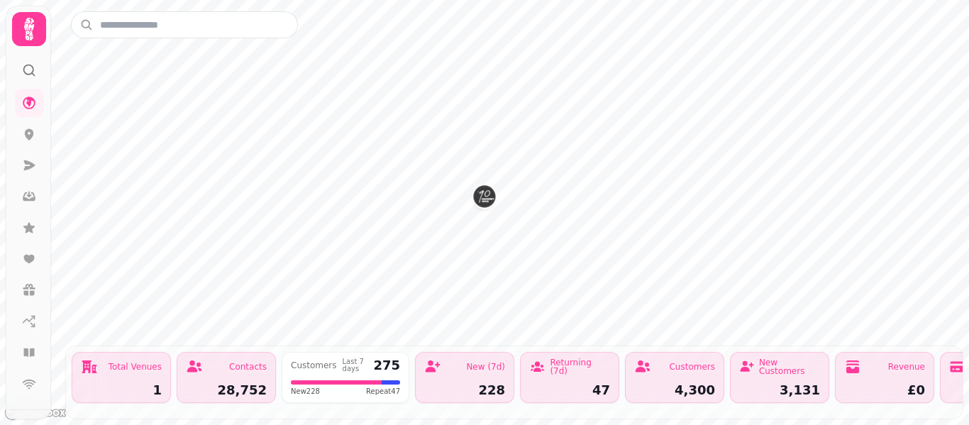
click at [24, 28] on icon at bounding box center [29, 29] width 28 height 28
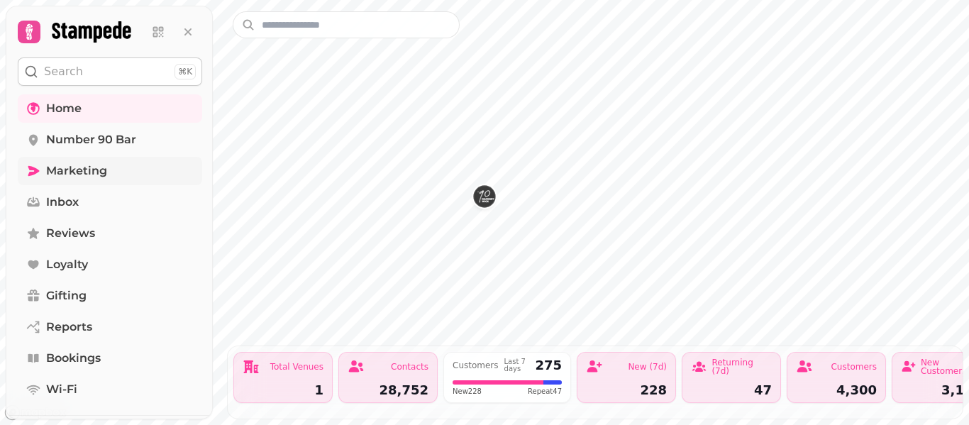
click at [64, 174] on span "Marketing" at bounding box center [76, 170] width 61 height 17
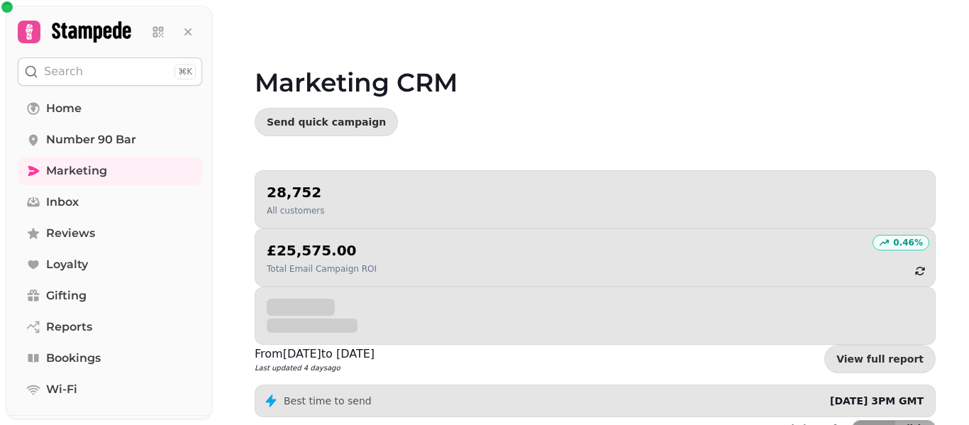
drag, startPoint x: 967, startPoint y: 192, endPoint x: 968, endPoint y: 289, distance: 96.5
click at [968, 289] on video at bounding box center [484, 177] width 969 height 355
click at [967, 240] on video at bounding box center [484, 177] width 969 height 355
drag, startPoint x: 963, startPoint y: 189, endPoint x: 968, endPoint y: 247, distance: 58.4
click at [968, 247] on video at bounding box center [484, 177] width 969 height 355
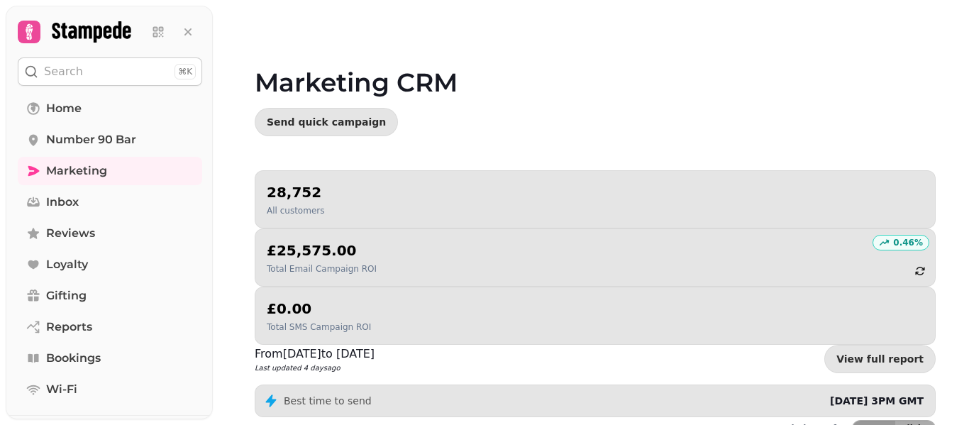
click at [967, 245] on video at bounding box center [484, 177] width 969 height 355
drag, startPoint x: 965, startPoint y: 179, endPoint x: 967, endPoint y: 264, distance: 84.5
click at [965, 182] on video at bounding box center [484, 177] width 969 height 355
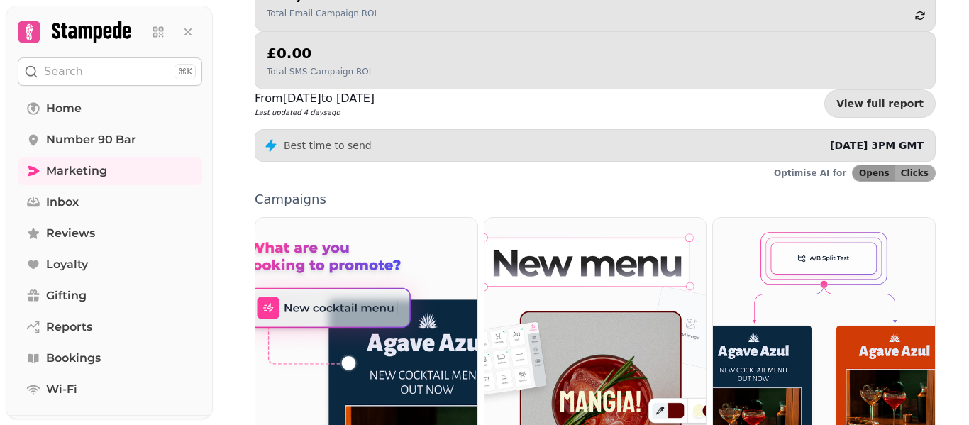
scroll to position [284, 0]
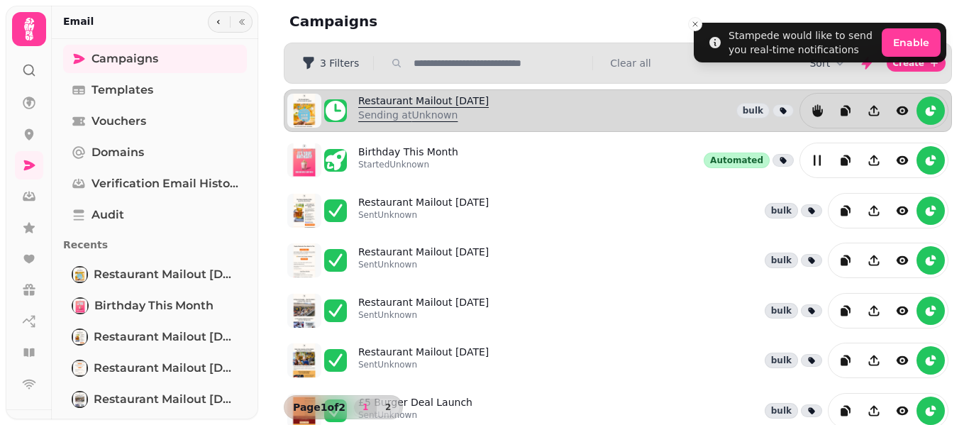
click at [411, 109] on p "Sending at Unknown" at bounding box center [423, 115] width 131 height 14
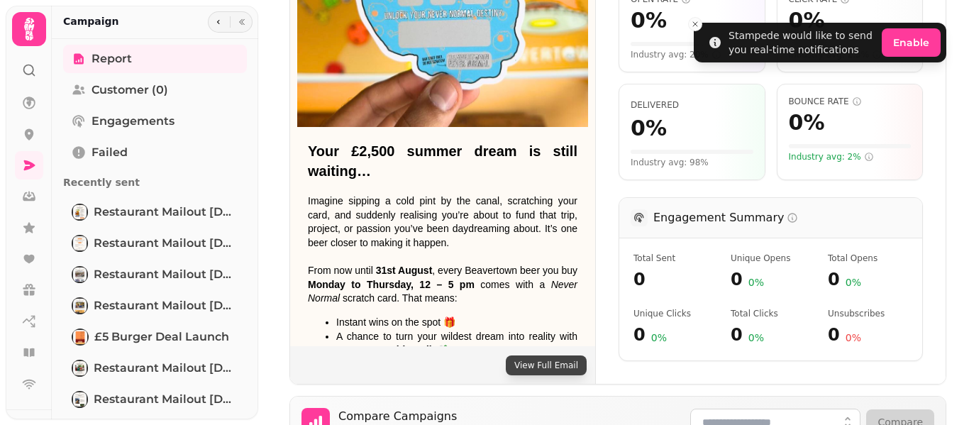
scroll to position [292, 0]
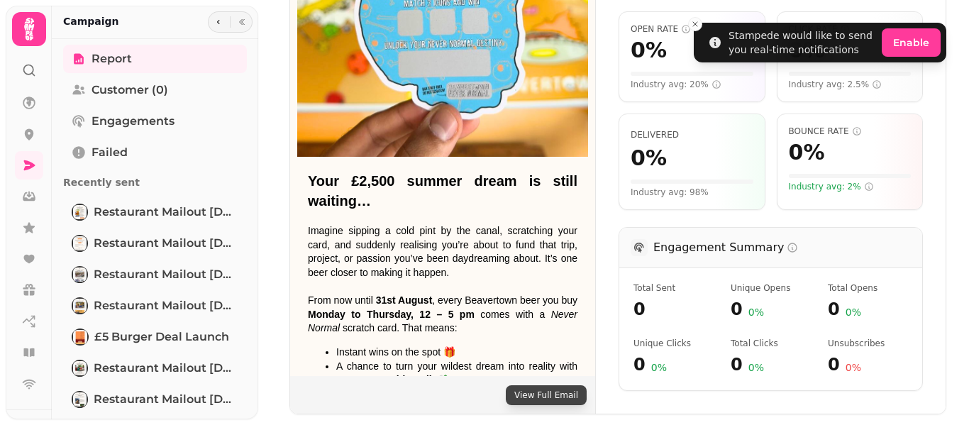
click at [397, 256] on img at bounding box center [442, 45] width 305 height 661
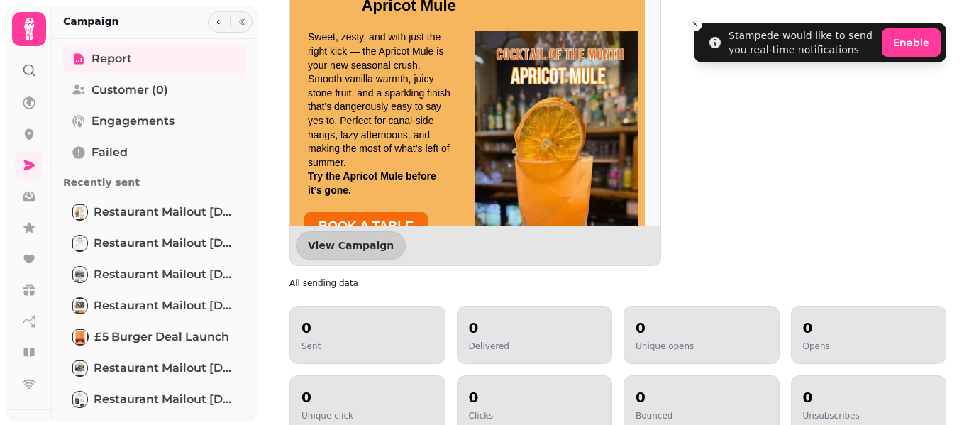
scroll to position [404, 0]
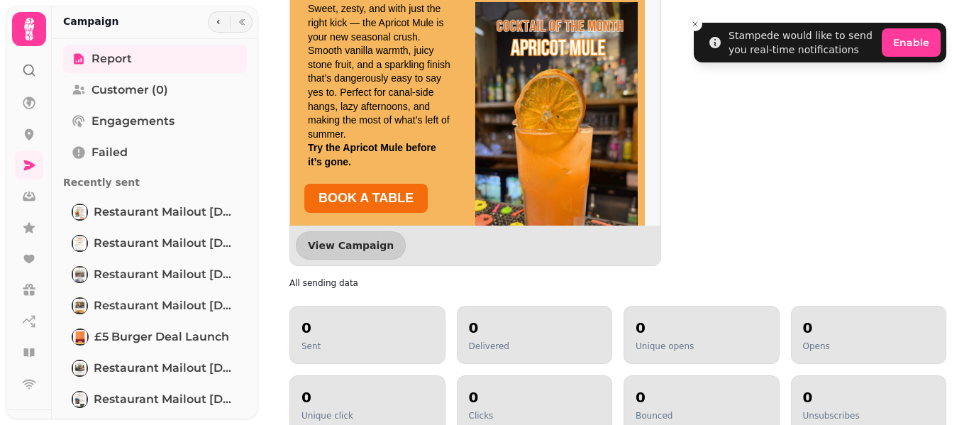
click at [346, 1] on div "Sweet, zesty, and with just the right kick — the Apricot Mule is your new seaso…" at bounding box center [379, 146] width 178 height 303
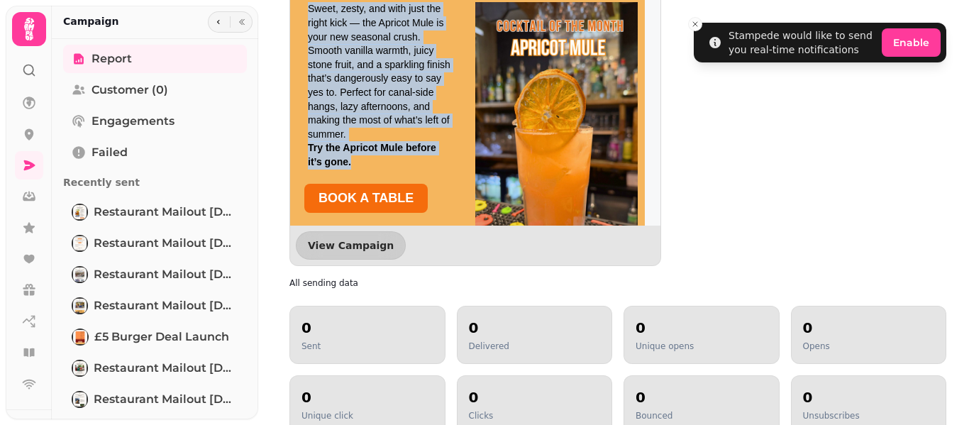
drag, startPoint x: 309, startPoint y: 8, endPoint x: 361, endPoint y: 161, distance: 161.9
click at [361, 161] on div "Sweet, zesty, and with just the right kick — the Apricot Mule is your new seaso…" at bounding box center [379, 85] width 143 height 167
copy div "Sweet, zesty, and with just the right kick — the Apricot Mule is your new seaso…"
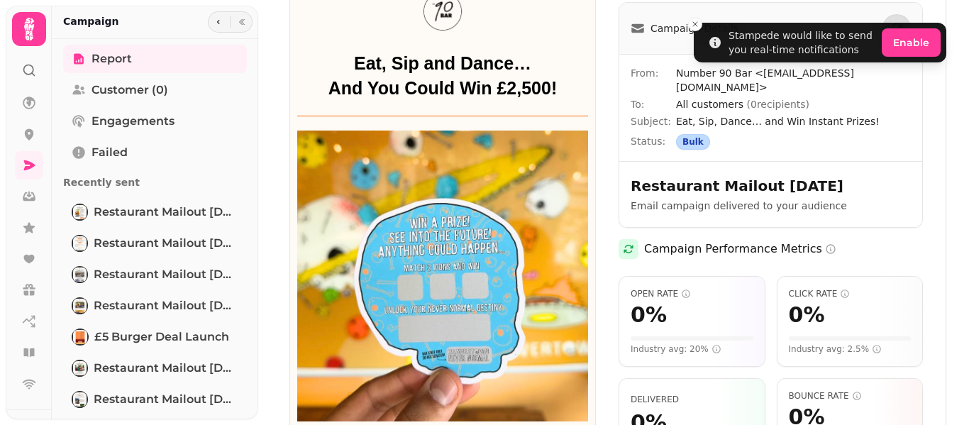
scroll to position [15, 0]
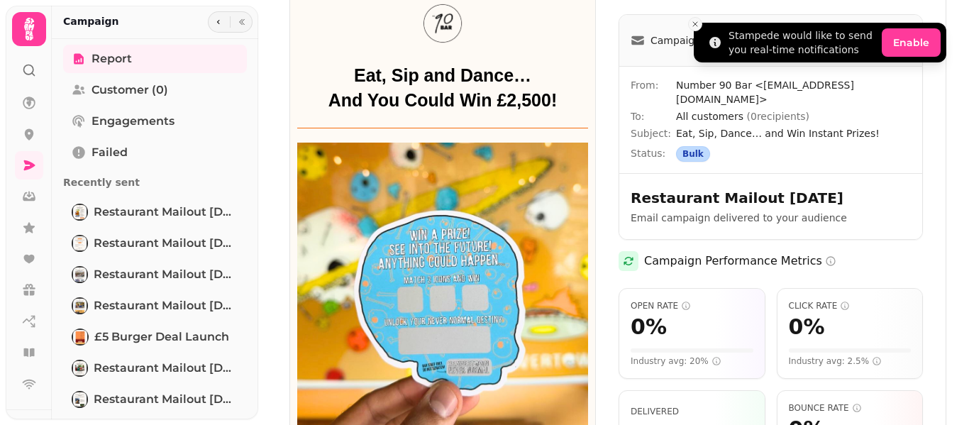
click at [699, 23] on icon "Close toast" at bounding box center [695, 24] width 9 height 9
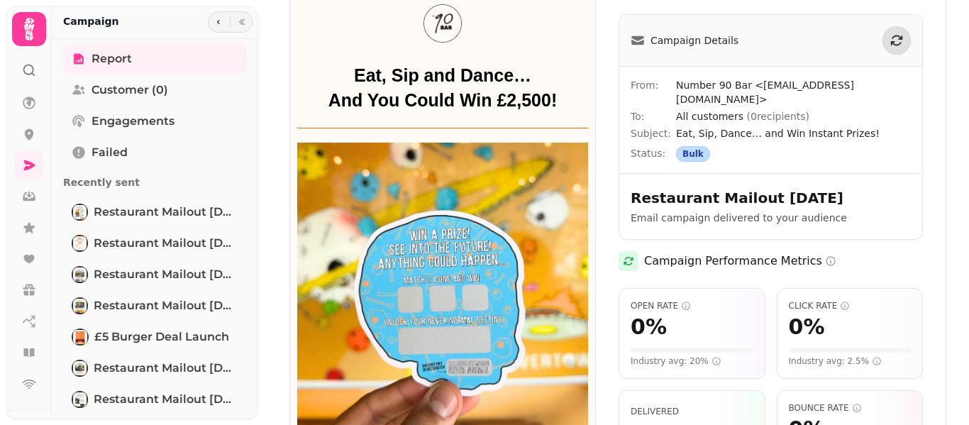
click at [17, 26] on icon at bounding box center [29, 29] width 28 height 28
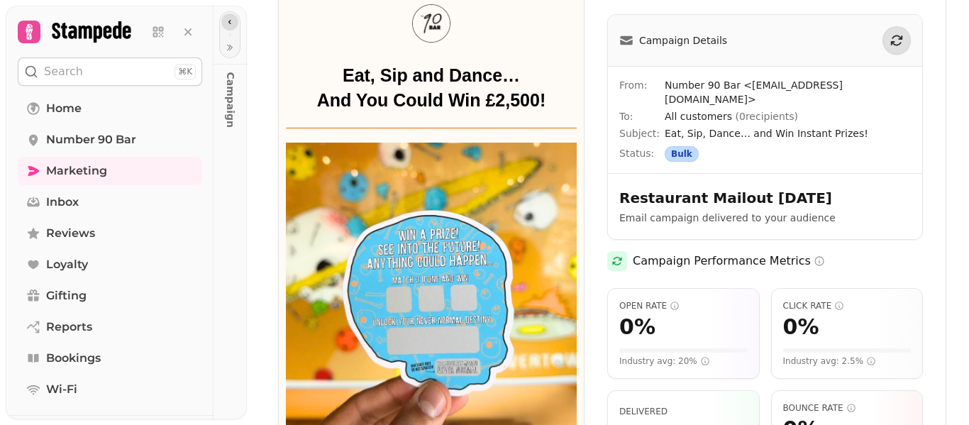
click at [230, 24] on icon "button" at bounding box center [230, 22] width 9 height 9
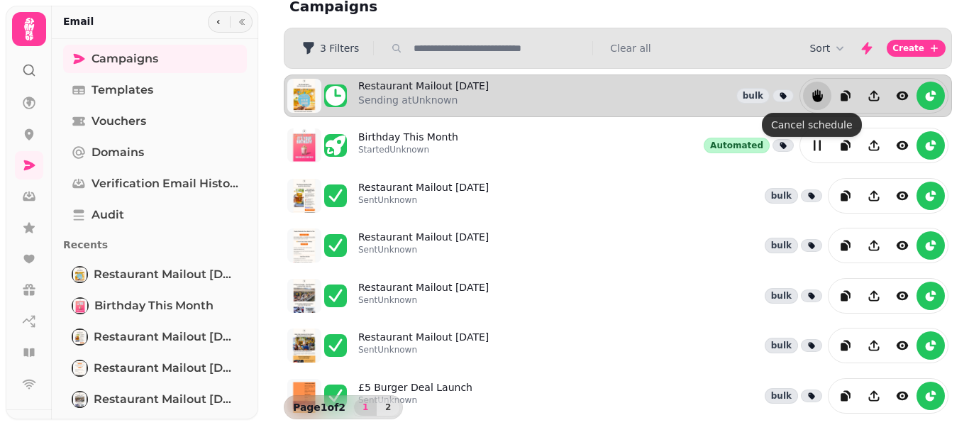
click at [803, 94] on button "reports" at bounding box center [817, 96] width 28 height 28
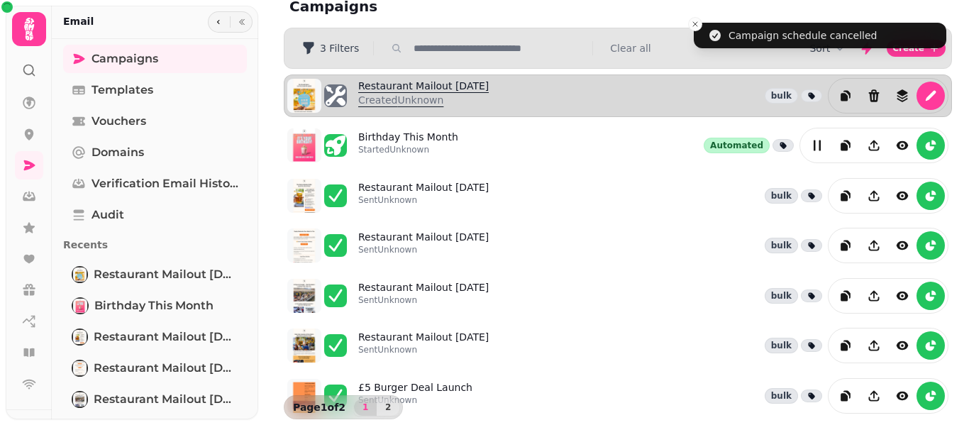
click at [450, 87] on link "Restaurant Mailout Aug 13th Created Unknown" at bounding box center [423, 96] width 131 height 34
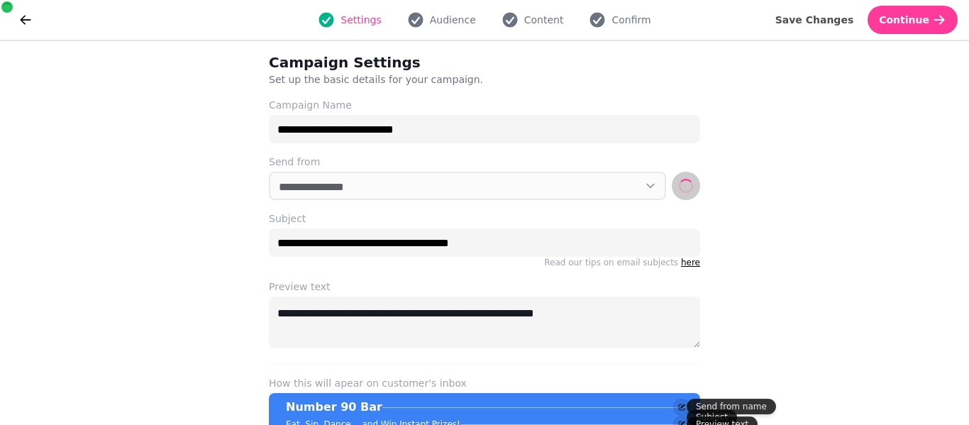
select select "**********"
click at [528, 4] on div "Settings Audience Content Confirm Save Changes Continue" at bounding box center [484, 20] width 969 height 40
click at [528, 18] on span "Content" at bounding box center [544, 20] width 40 height 14
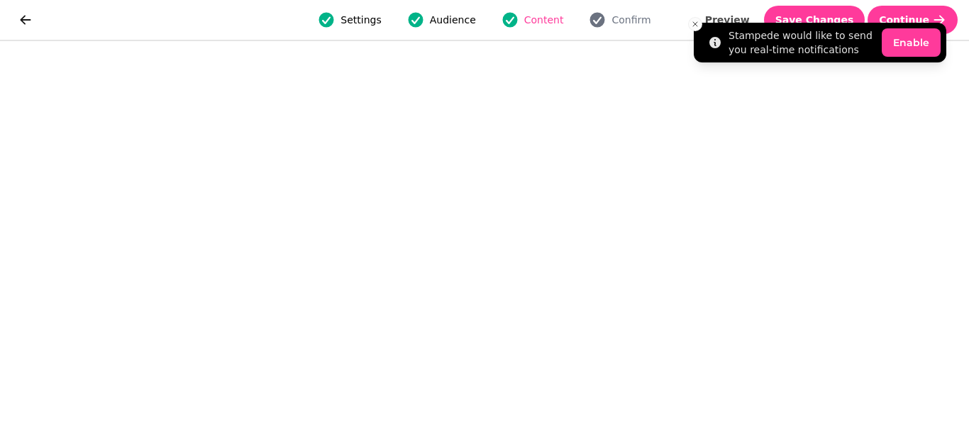
click at [821, 23] on li "Stampede would like to send you real-time notifications Enable" at bounding box center [820, 43] width 253 height 40
click at [831, 23] on li "Stampede would like to send you real-time notifications Enable" at bounding box center [820, 43] width 253 height 40
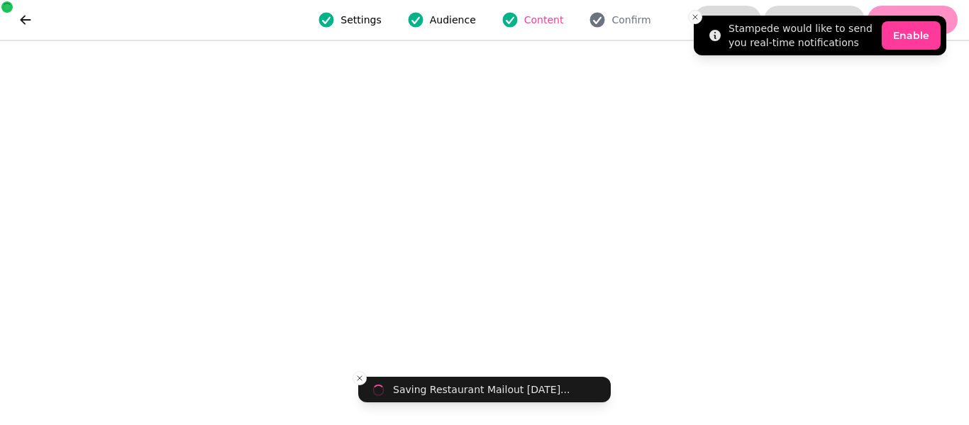
click at [694, 19] on icon "Close toast" at bounding box center [695, 17] width 9 height 9
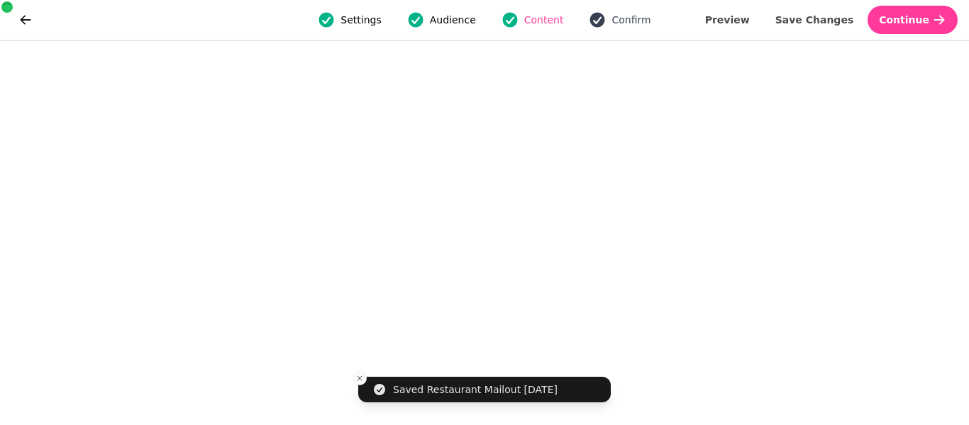
click at [618, 21] on span "Confirm" at bounding box center [630, 20] width 39 height 14
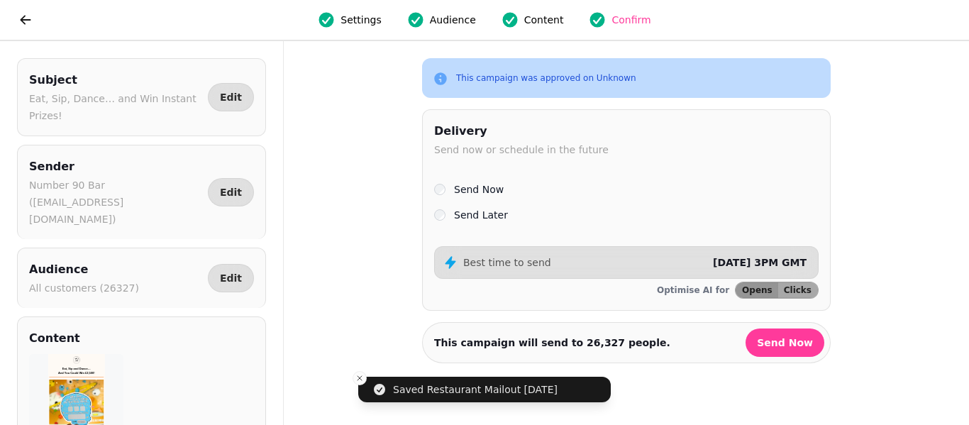
click at [492, 216] on label "Send Later" at bounding box center [481, 214] width 54 height 17
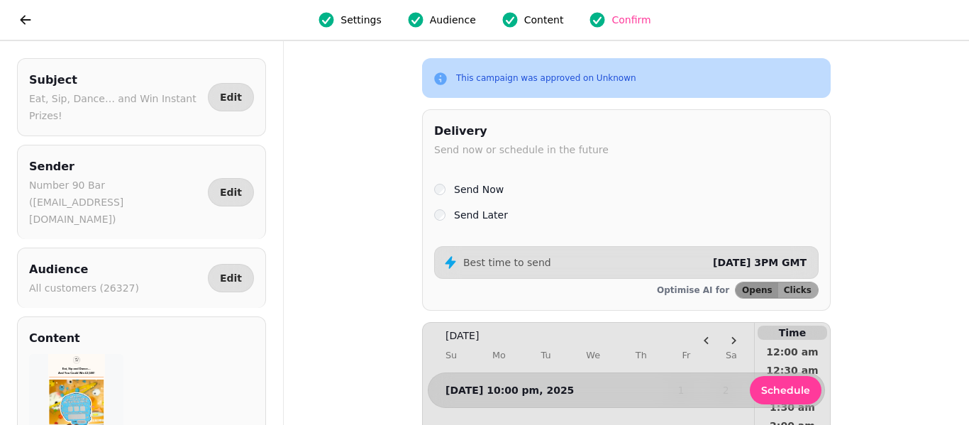
click at [829, 233] on div "This campaign was approved on Unknown Delivery Send now or schedule in the futu…" at bounding box center [626, 233] width 409 height 384
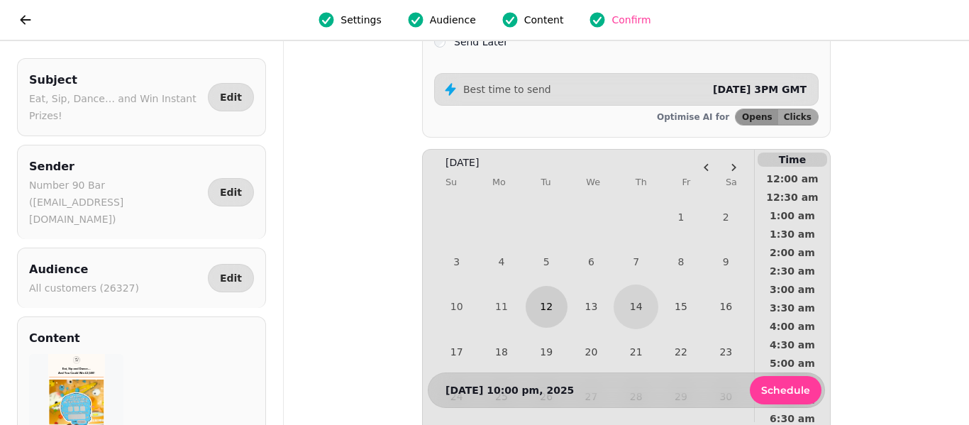
click at [545, 308] on button "12" at bounding box center [547, 307] width 42 height 42
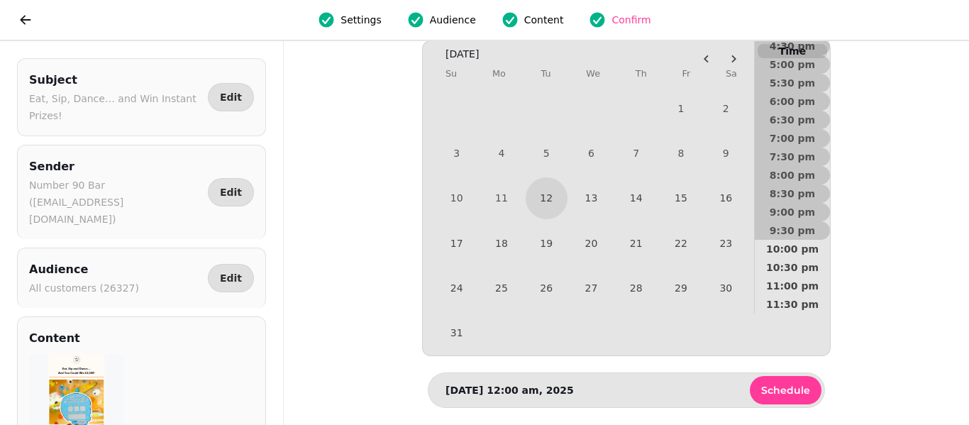
scroll to position [299, 0]
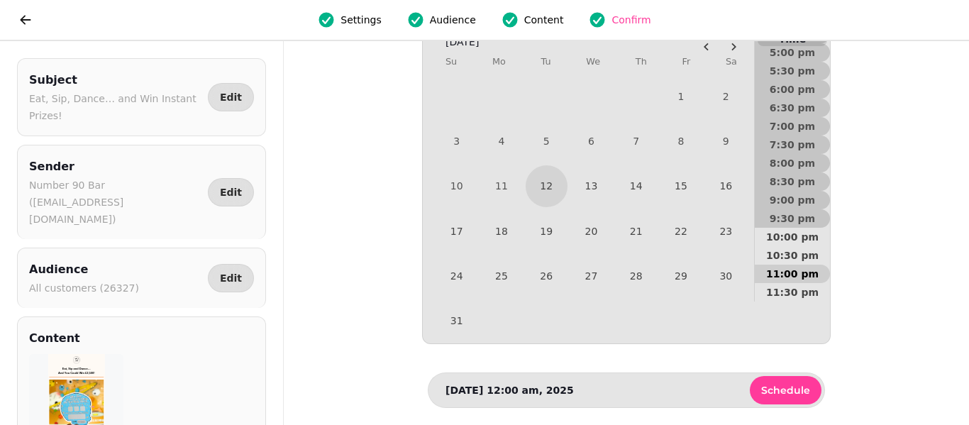
click at [783, 269] on span "11:00 pm" at bounding box center [792, 274] width 52 height 10
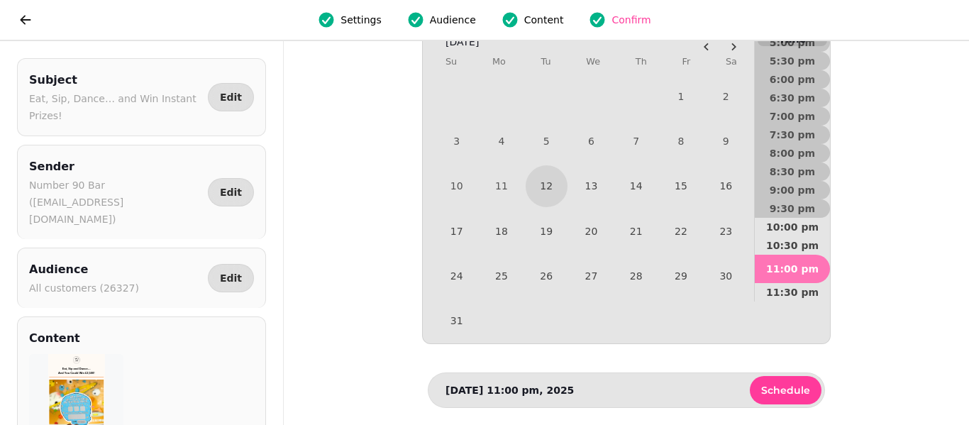
scroll to position [633, 0]
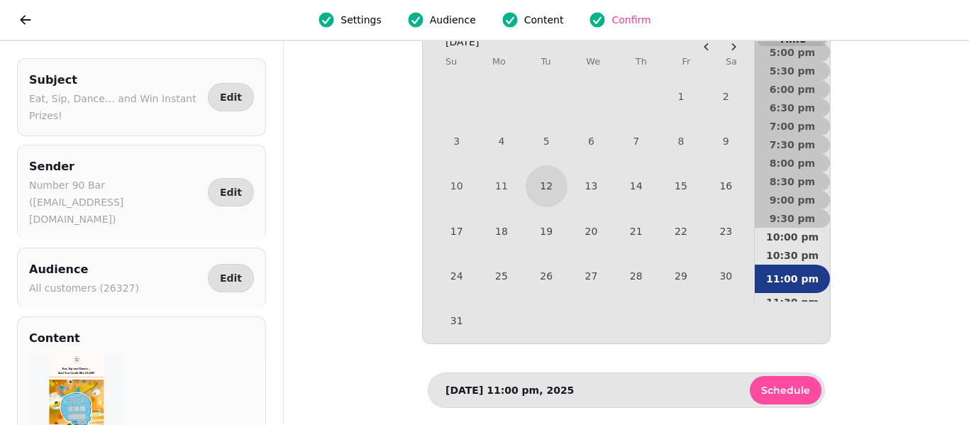
click at [780, 390] on span "Schedule" at bounding box center [785, 390] width 49 height 10
